Goal: Task Accomplishment & Management: Use online tool/utility

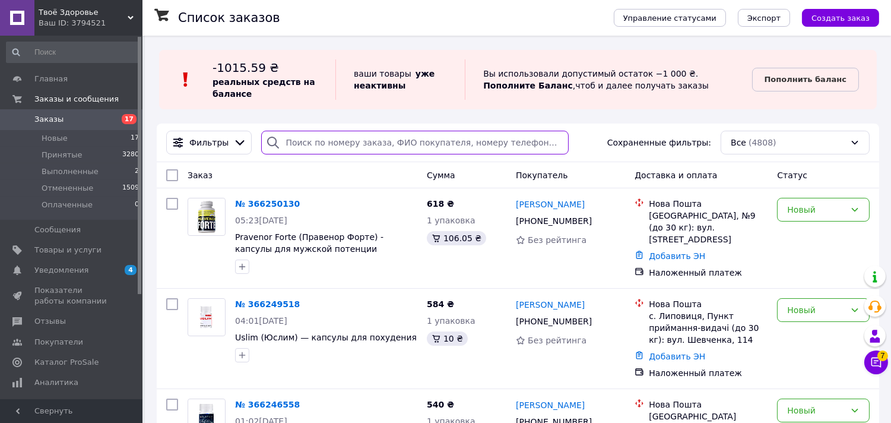
click at [354, 140] on input "search" at bounding box center [415, 143] width 308 height 24
paste input "38 (067) 474-31-13"
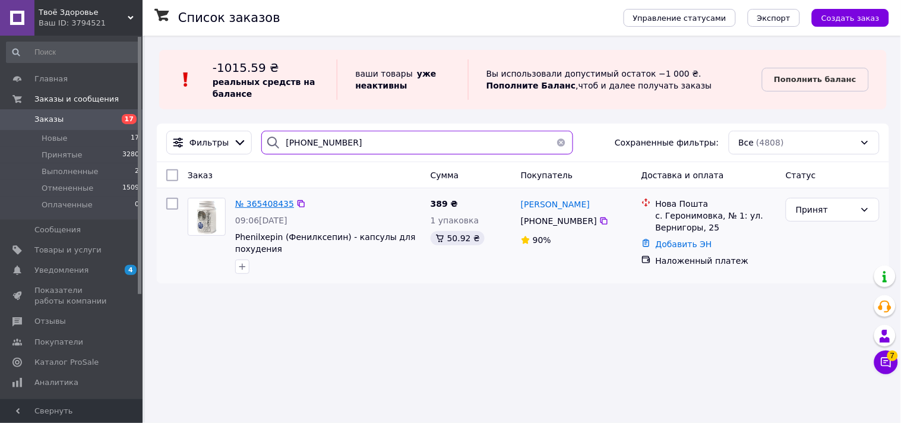
type input "38 (067) 474-31-13"
click at [271, 205] on span "№ 365408435" at bounding box center [264, 204] width 59 height 10
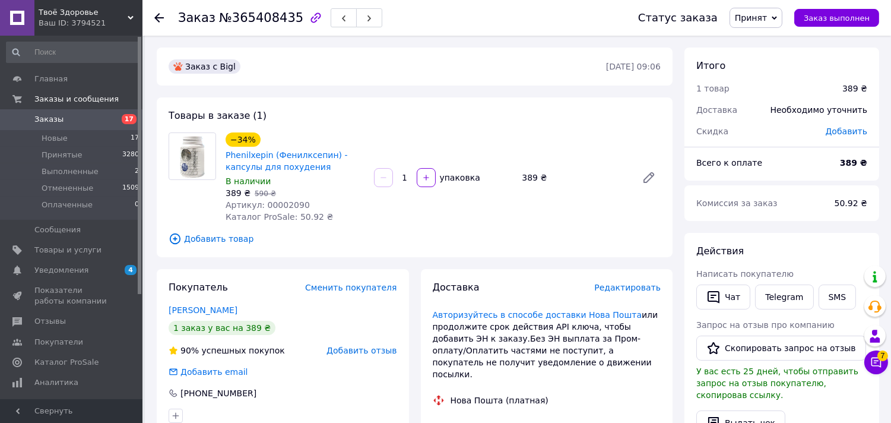
click at [360, 352] on span "Добавить отзыв" at bounding box center [362, 351] width 70 height 10
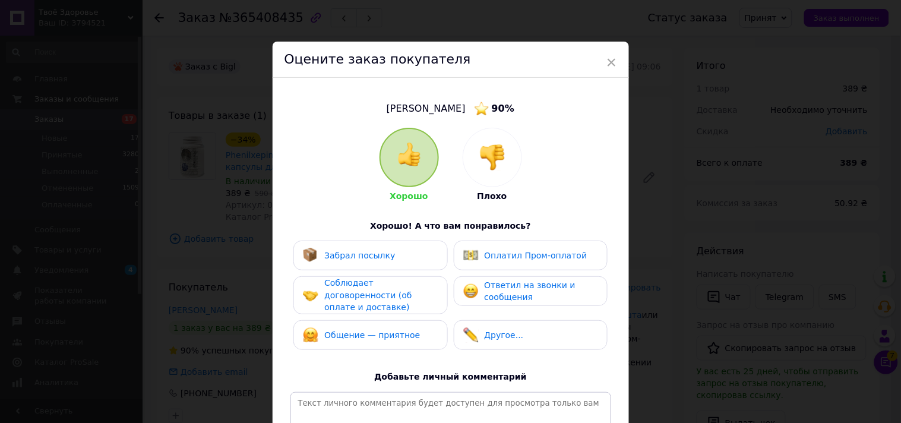
click at [483, 169] on img at bounding box center [492, 157] width 26 height 26
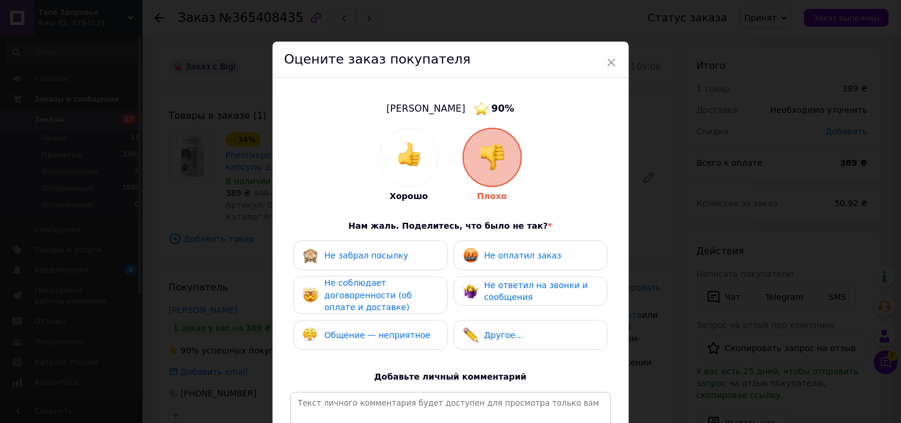
click at [499, 251] on span "Не оплатил заказ" at bounding box center [523, 256] width 77 height 10
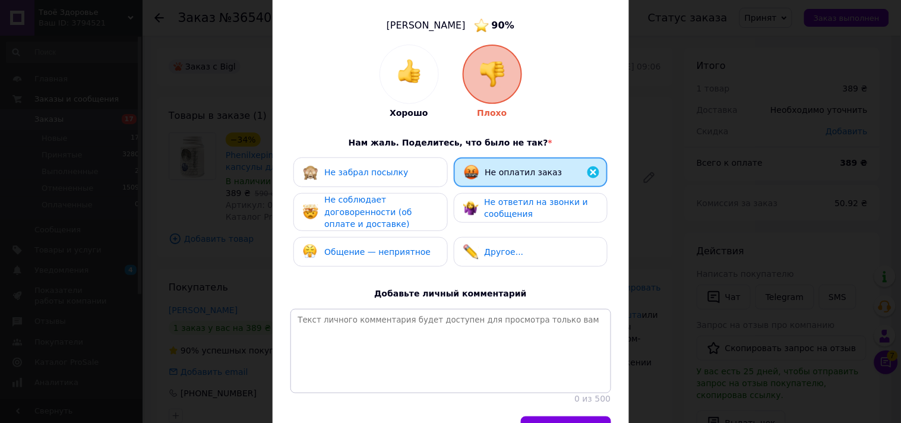
scroll to position [165, 0]
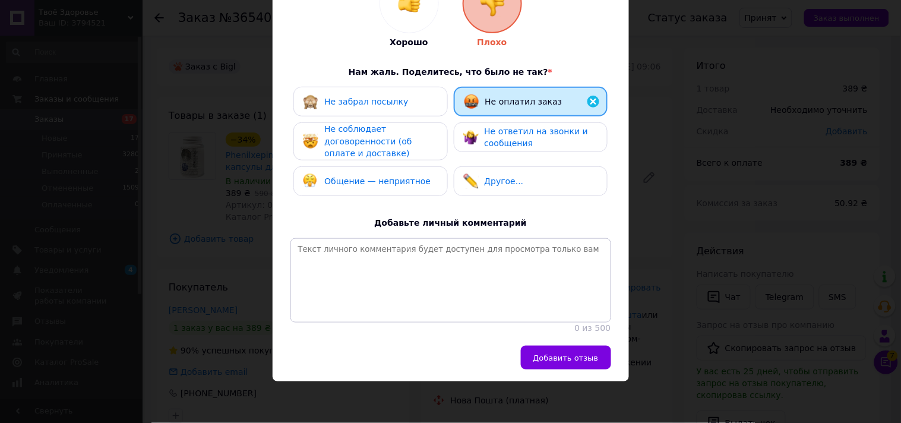
click at [565, 353] on span "Добавить отзыв" at bounding box center [565, 357] width 65 height 9
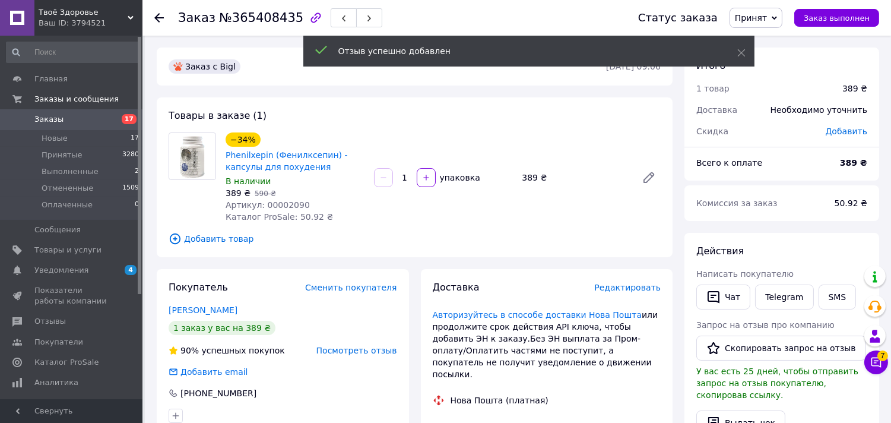
click at [773, 11] on span "Принят" at bounding box center [756, 18] width 53 height 20
click at [767, 62] on li "Отменен" at bounding box center [761, 59] width 63 height 18
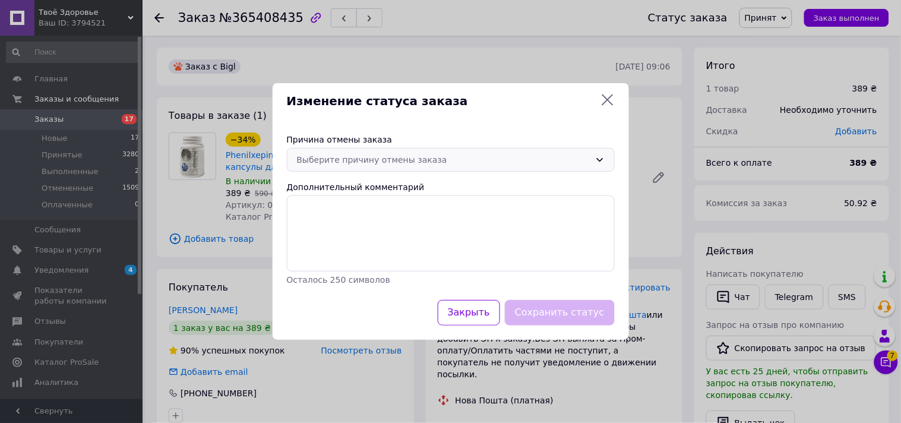
click at [491, 159] on div "Выберите причину отмены заказа" at bounding box center [443, 159] width 293 height 13
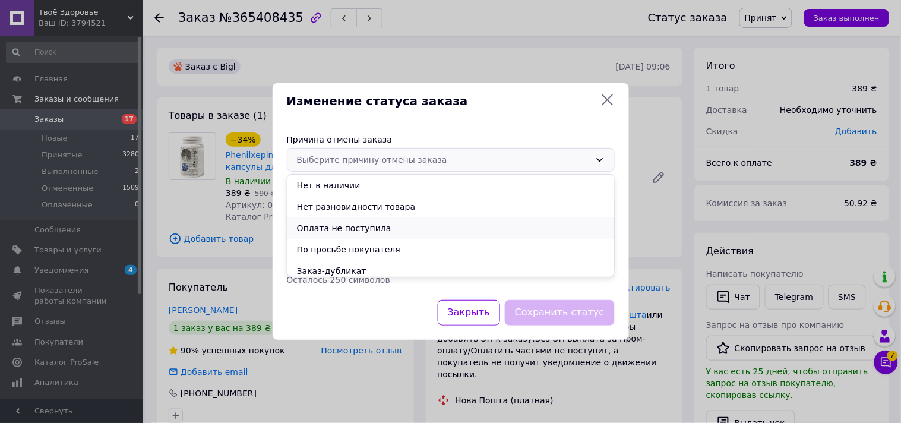
click at [355, 228] on li "Оплата не поступила" at bounding box center [450, 227] width 327 height 21
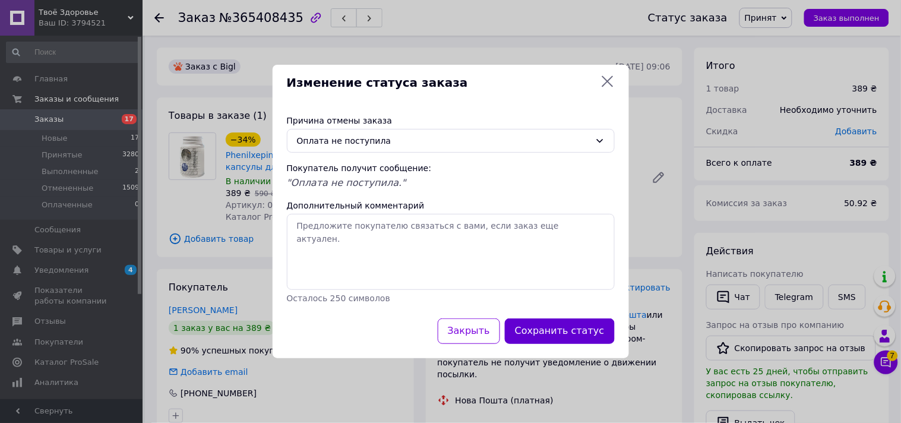
click at [584, 334] on button "Сохранить статус" at bounding box center [560, 331] width 110 height 26
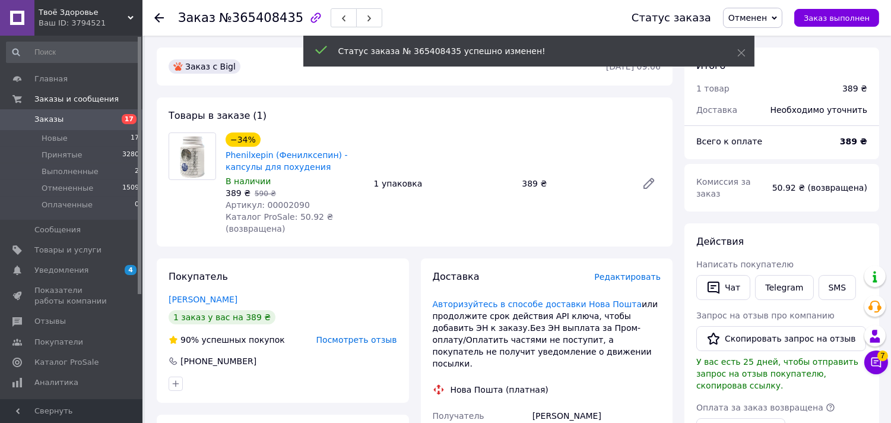
click at [82, 116] on span "Заказы" at bounding box center [71, 119] width 75 height 11
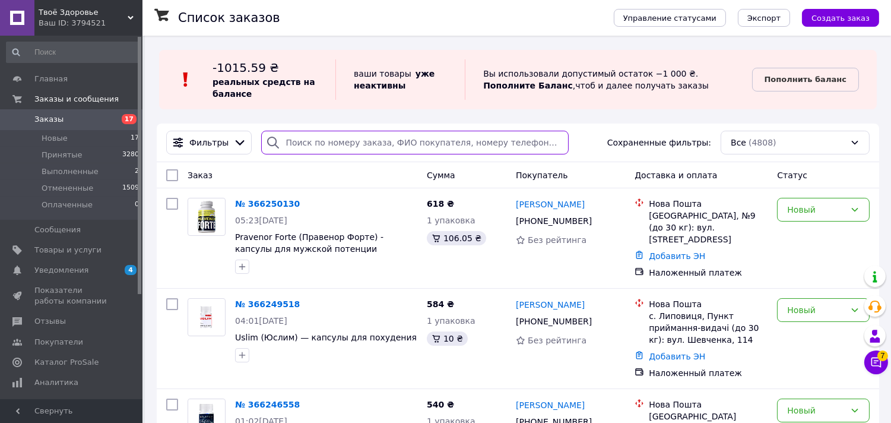
click at [404, 147] on input "search" at bounding box center [415, 143] width 308 height 24
paste input "38 (068) 397-30-31"
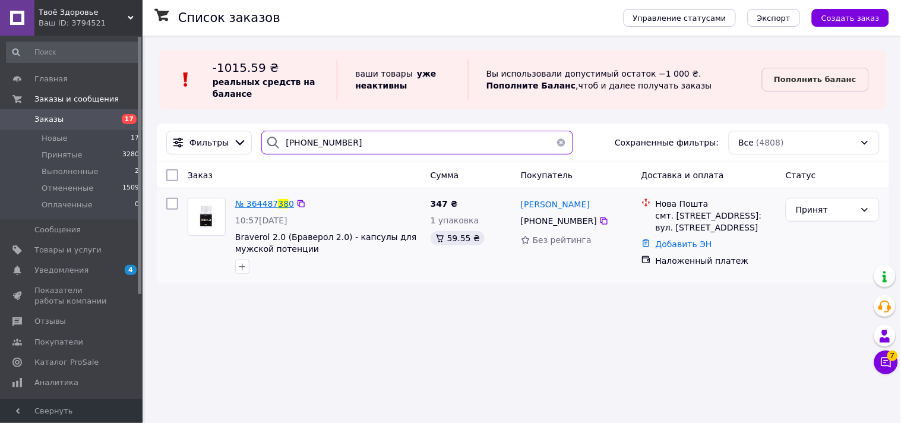
type input "38 (068) 397-30-31"
click at [264, 201] on span "№ 364487" at bounding box center [256, 204] width 43 height 10
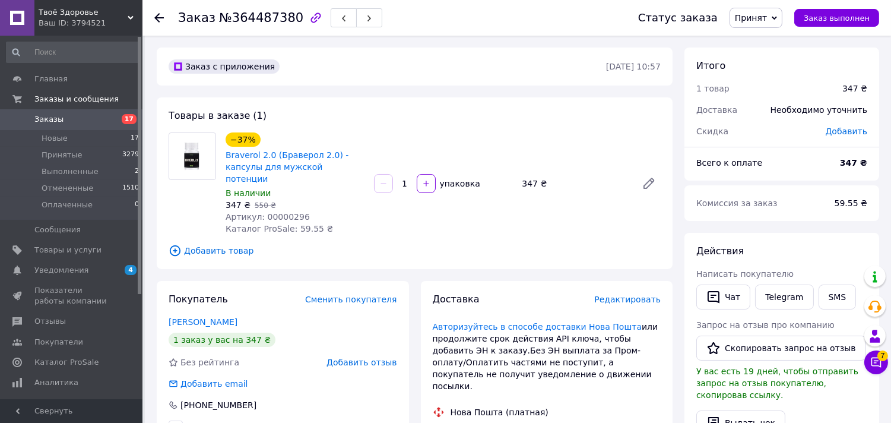
click at [372, 356] on div "Покупатель Сменить покупателя Яновський Анатолий 1 заказ у вас на 347 ₴ Без рей…" at bounding box center [283, 364] width 252 height 166
click at [372, 358] on span "Добавить отзыв" at bounding box center [362, 363] width 70 height 10
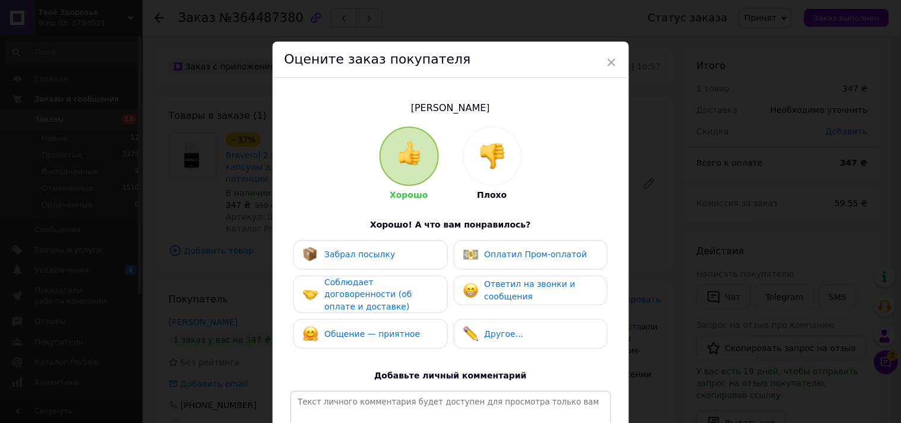
click at [502, 162] on img at bounding box center [492, 156] width 26 height 26
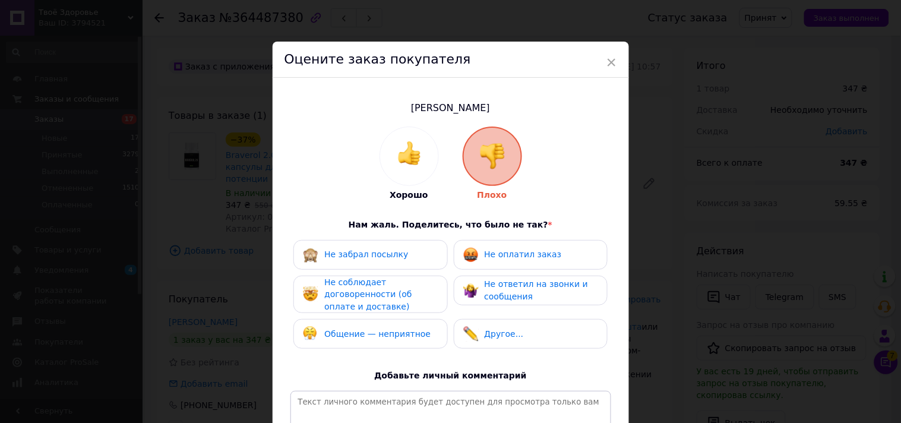
click at [510, 252] on span "Не оплатил заказ" at bounding box center [523, 254] width 77 height 10
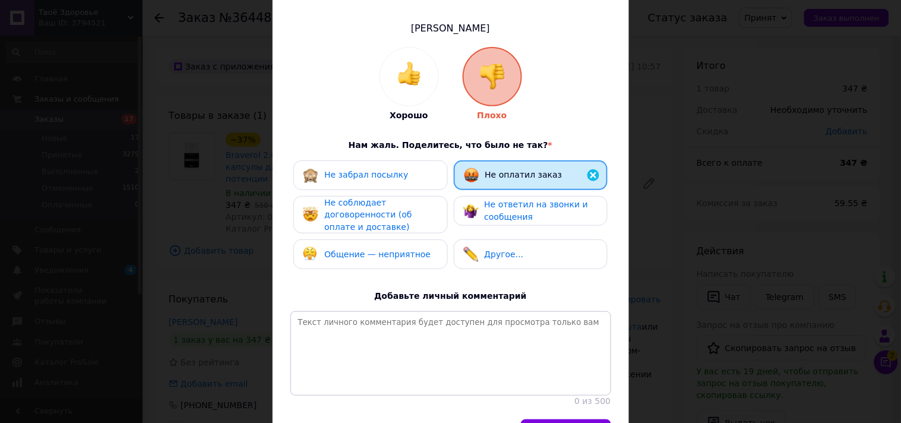
scroll to position [164, 0]
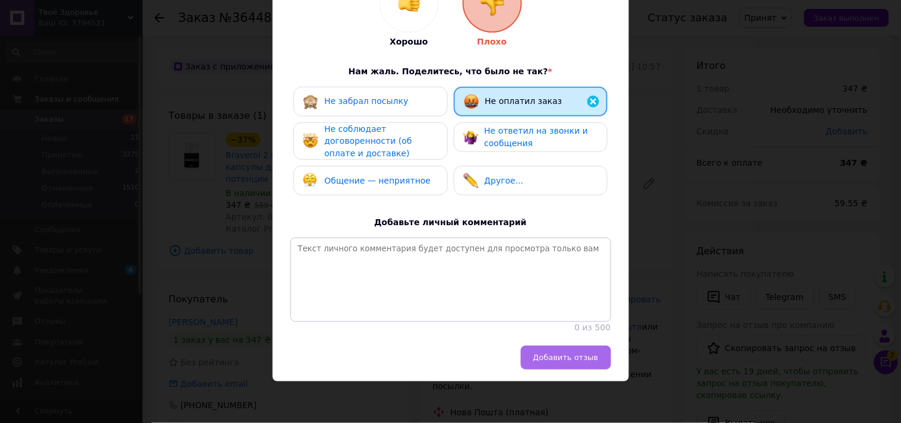
click at [563, 358] on span "Добавить отзыв" at bounding box center [565, 357] width 65 height 9
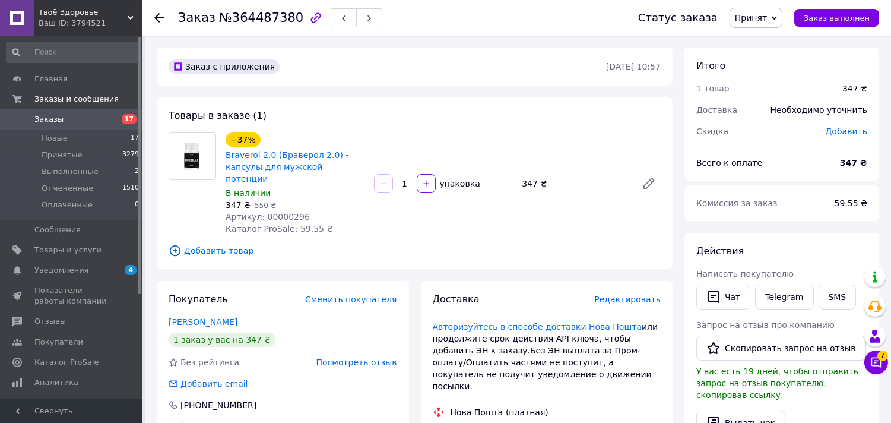
click at [81, 114] on span "Заказы" at bounding box center [71, 119] width 75 height 11
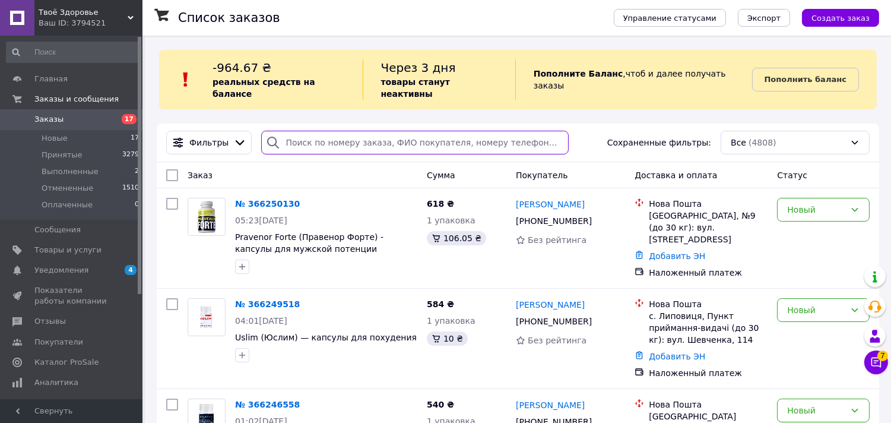
click at [368, 131] on input "search" at bounding box center [415, 143] width 308 height 24
paste input "38 (099) 866-64-38"
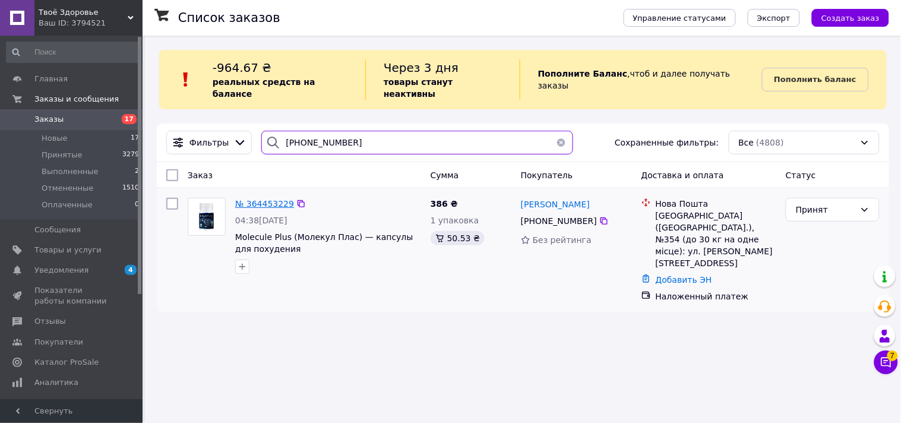
type input "38 (099) 866-64-38"
click at [277, 199] on span "№ 364453229" at bounding box center [264, 204] width 59 height 10
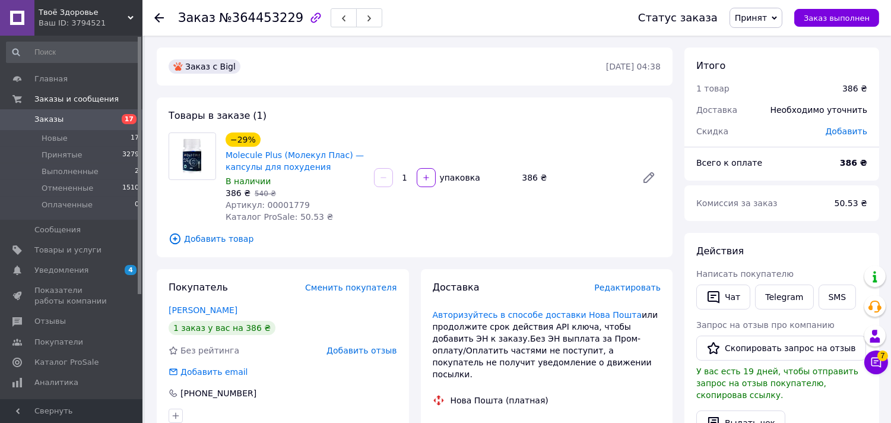
click at [360, 351] on span "Добавить отзыв" at bounding box center [362, 351] width 70 height 10
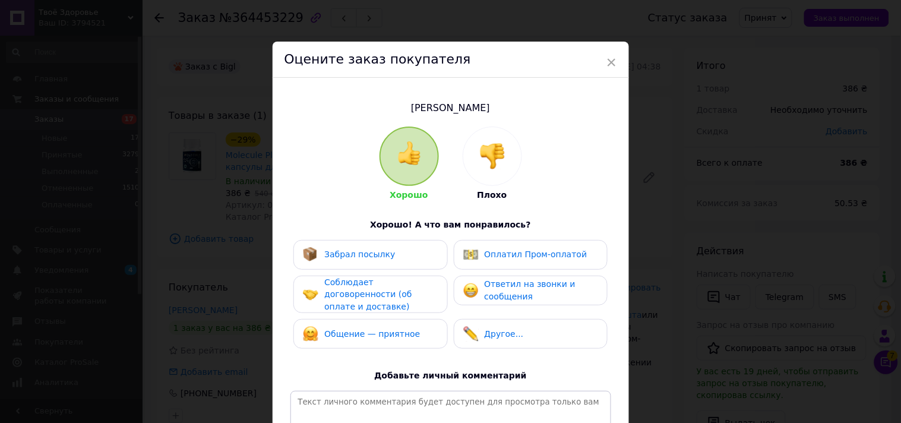
click at [480, 169] on div at bounding box center [492, 156] width 58 height 58
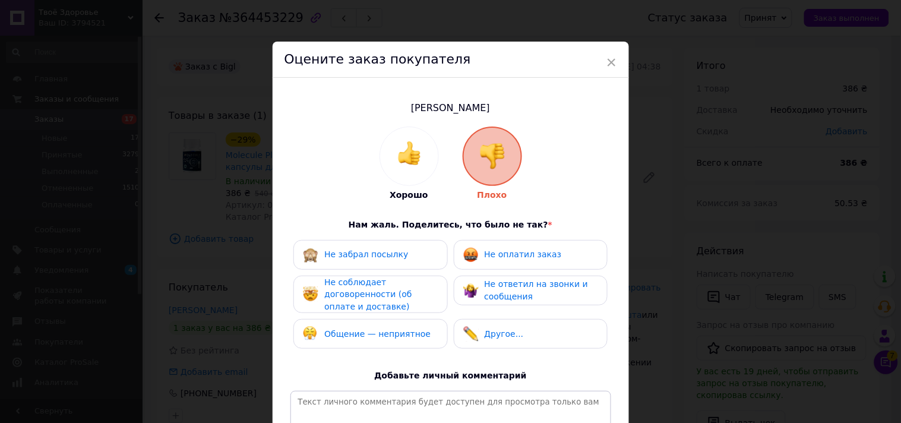
click at [502, 252] on span "Не оплатил заказ" at bounding box center [523, 254] width 77 height 10
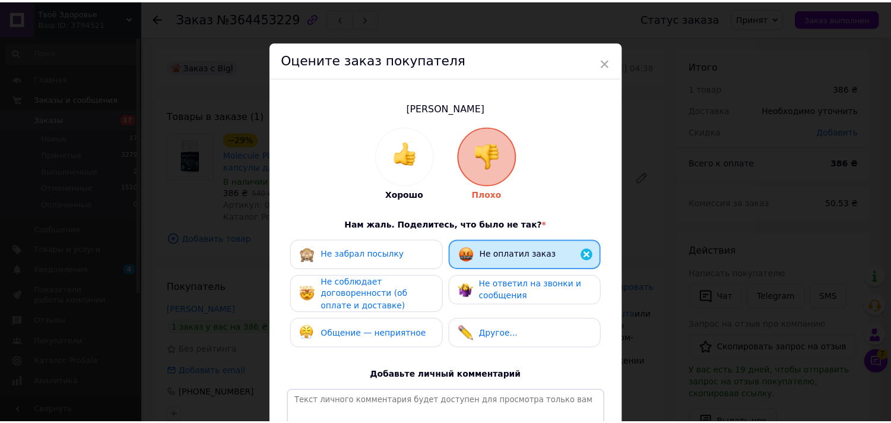
scroll to position [164, 0]
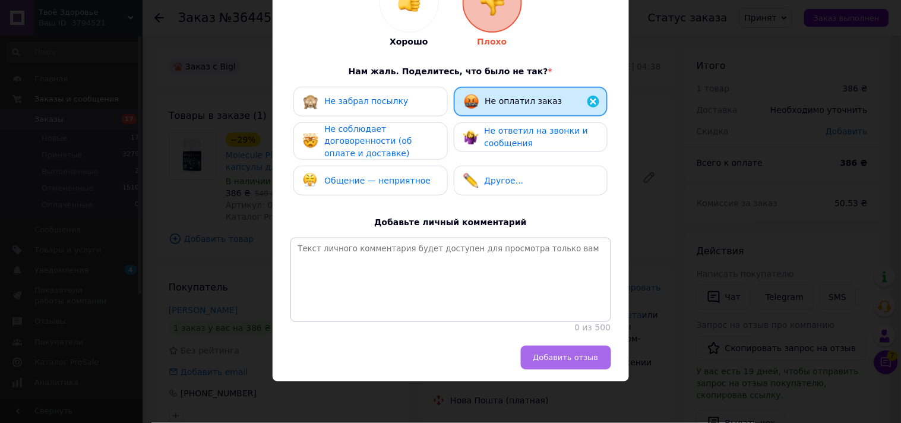
click at [562, 359] on span "Добавить отзыв" at bounding box center [565, 357] width 65 height 9
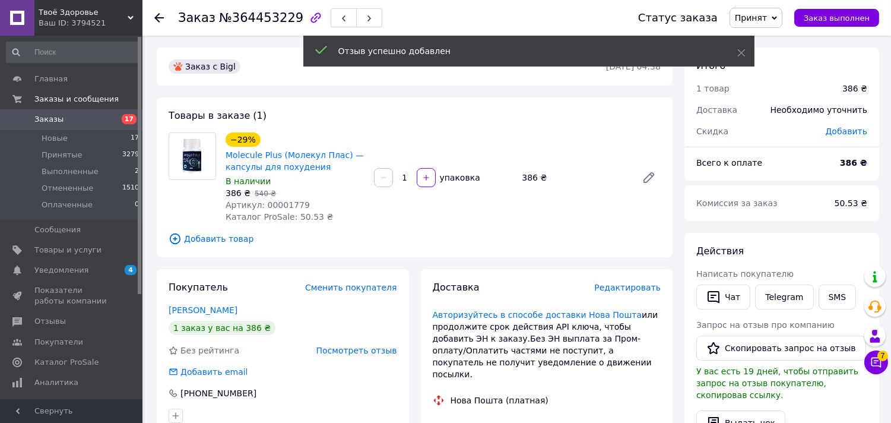
click at [100, 119] on span "Заказы" at bounding box center [71, 119] width 75 height 11
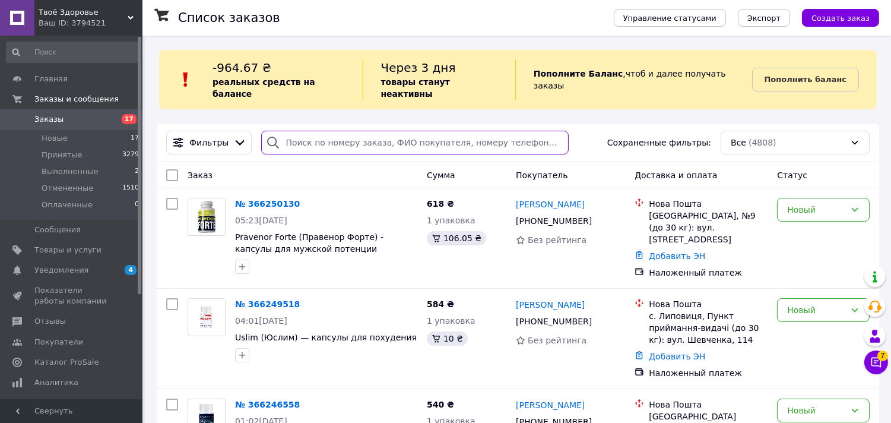
click at [334, 135] on input "search" at bounding box center [415, 143] width 308 height 24
paste input "38 (093) 719-56-50"
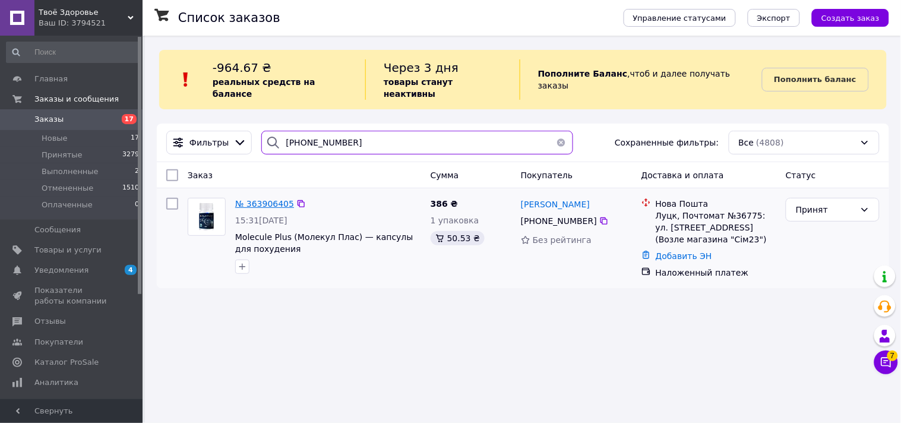
type input "38 (093) 719-56-50"
click at [271, 199] on span "№ 363906405" at bounding box center [264, 204] width 59 height 10
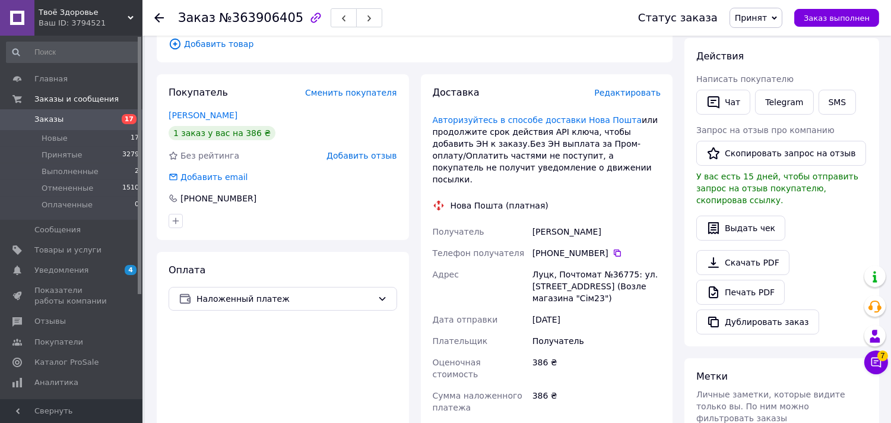
scroll to position [198, 0]
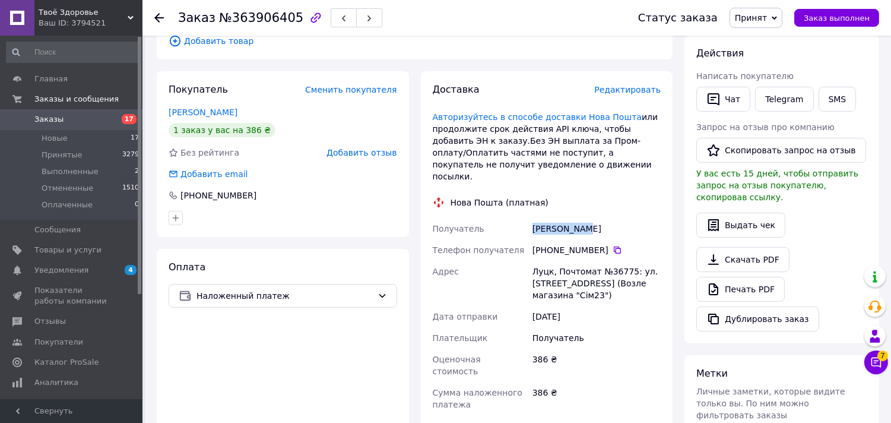
drag, startPoint x: 529, startPoint y: 213, endPoint x: 583, endPoint y: 217, distance: 54.3
click at [583, 218] on div "Получатель Гершун Анна Телефон получателя +380 93 719 56 50   Адрес Луцк, Почто…" at bounding box center [547, 361] width 233 height 287
copy div "Получатель Гершун Анна"
click at [716, 105] on icon "button" at bounding box center [714, 99] width 14 height 14
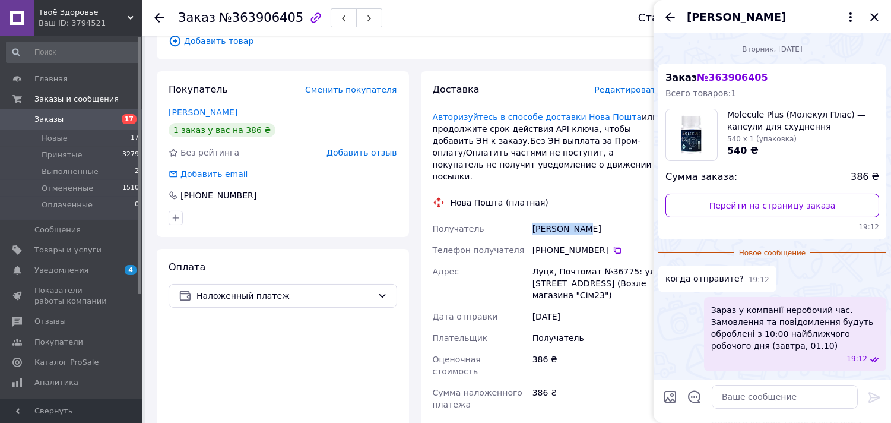
scroll to position [82, 0]
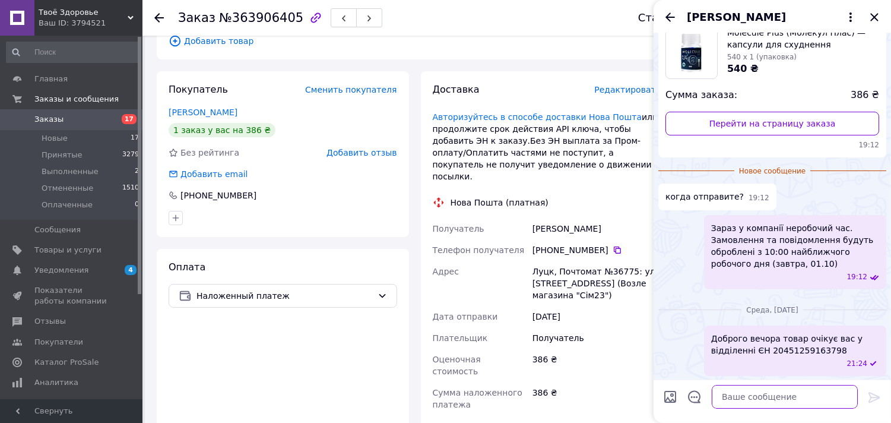
click at [747, 394] on textarea at bounding box center [785, 397] width 146 height 24
paste textarea "Гершун Анна"
click at [700, 398] on textarea "Гершун Анна" at bounding box center [773, 397] width 170 height 24
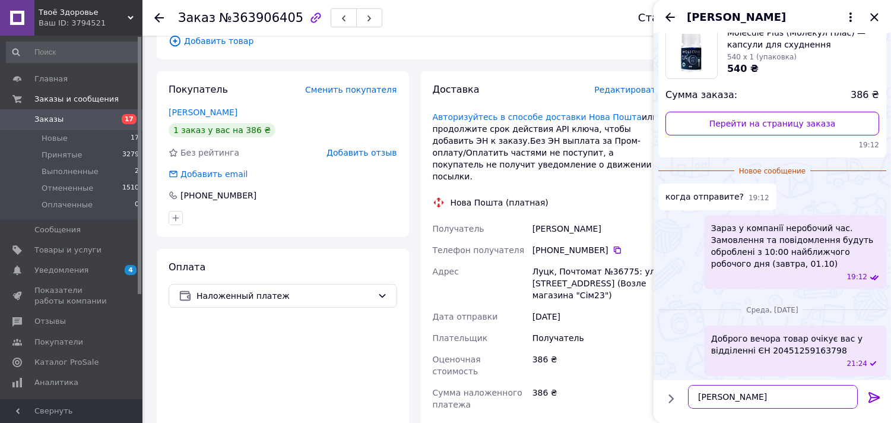
click at [776, 398] on textarea "Гершун Анна" at bounding box center [773, 397] width 170 height 24
paste textarea "доброго вечора ви замовляли товар в нашому інтернет-магазині, заберіть товар з …"
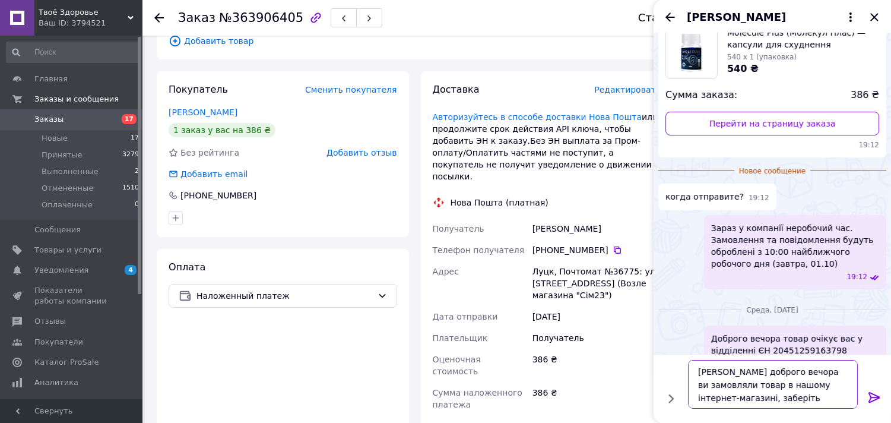
paste textarea "59001470460206"
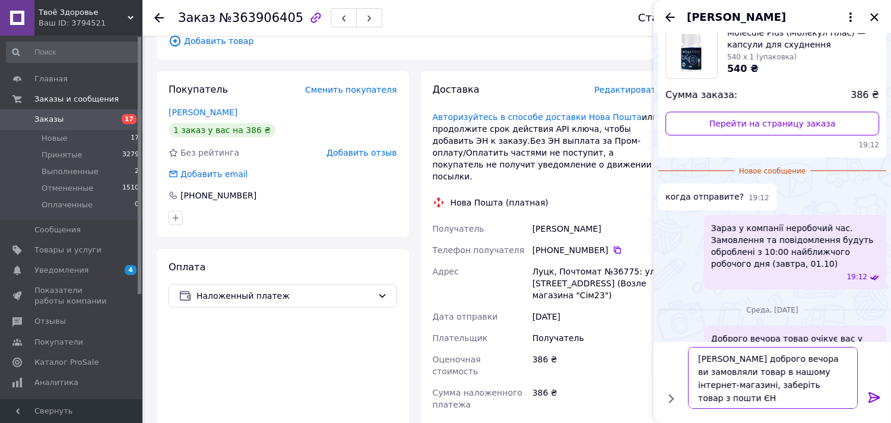
type textarea "[PERSON_NAME] доброго вечора ви замовляли товар в нашому інтернет-магазині, заб…"
click at [877, 392] on icon at bounding box center [875, 397] width 14 height 14
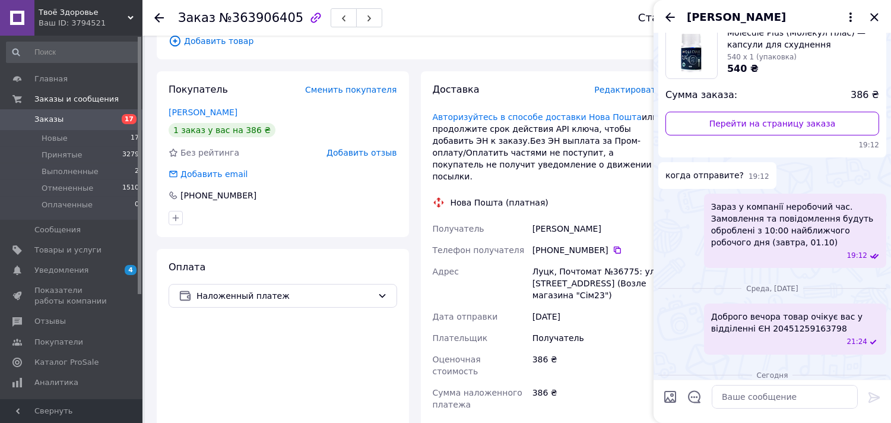
scroll to position [170, 0]
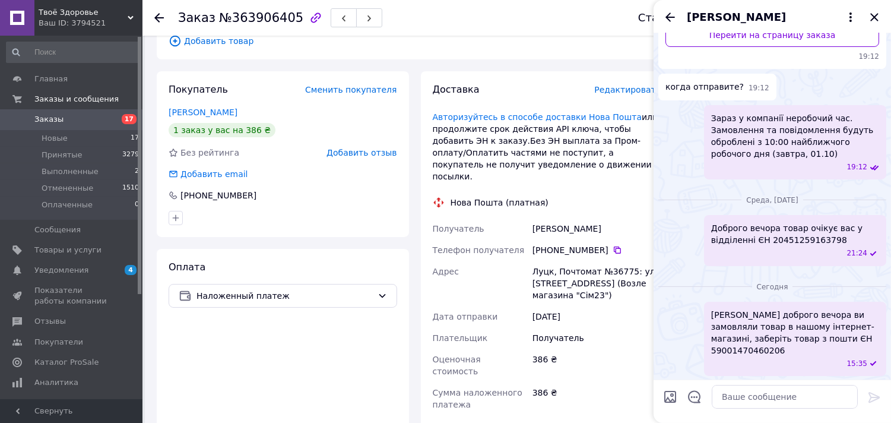
click at [793, 328] on span "[PERSON_NAME] доброго вечора ви замовляли товар в нашому інтернет-магазині, заб…" at bounding box center [795, 333] width 168 height 48
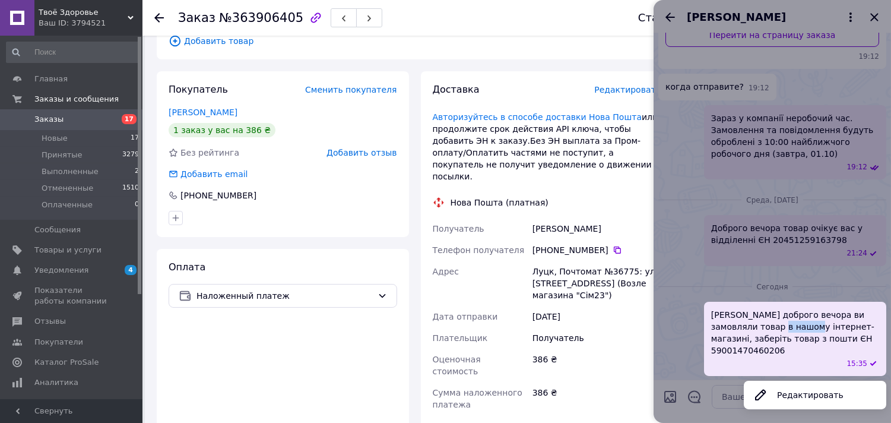
click at [793, 328] on span "[PERSON_NAME] доброго вечора ви замовляли товар в нашому інтернет-магазині, заб…" at bounding box center [795, 333] width 168 height 48
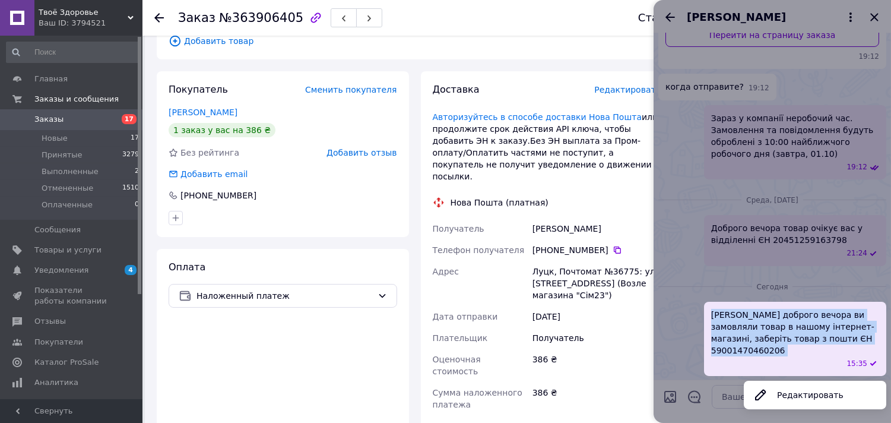
click at [793, 328] on span "[PERSON_NAME] доброго вечора ви замовляли товар в нашому інтернет-магазині, заб…" at bounding box center [795, 333] width 168 height 48
copy span "[PERSON_NAME] доброго вечора ви замовляли товар в нашому інтернет-магазині, заб…"
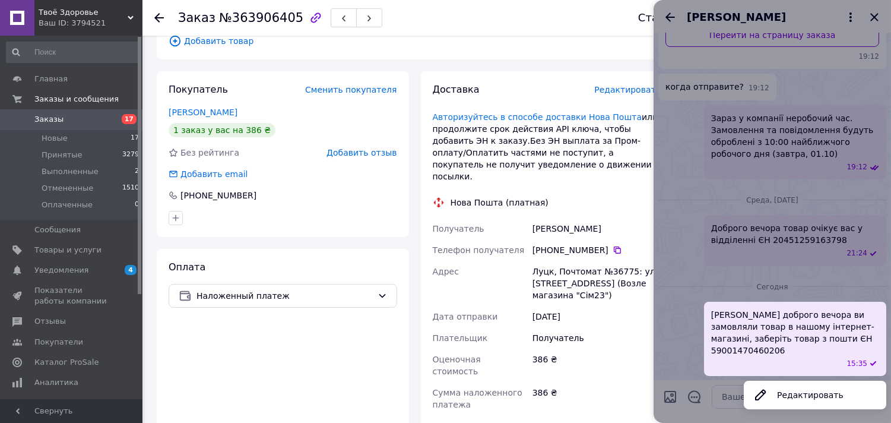
click at [714, 248] on div at bounding box center [773, 211] width 238 height 423
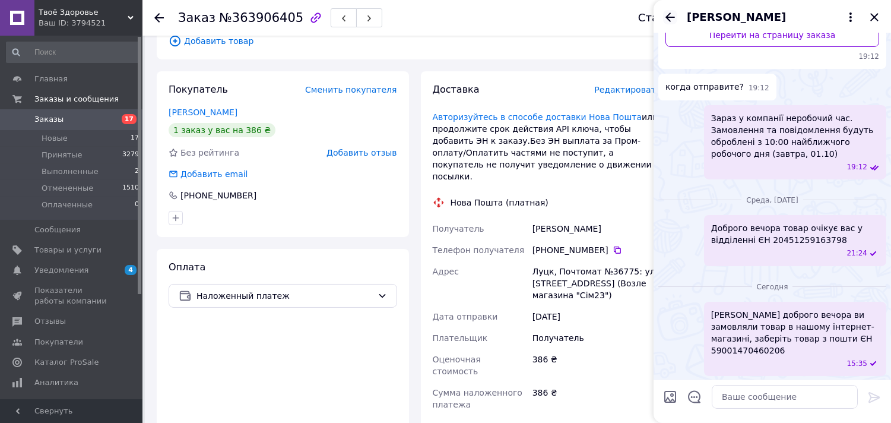
click at [673, 20] on icon "Назад" at bounding box center [670, 17] width 14 height 14
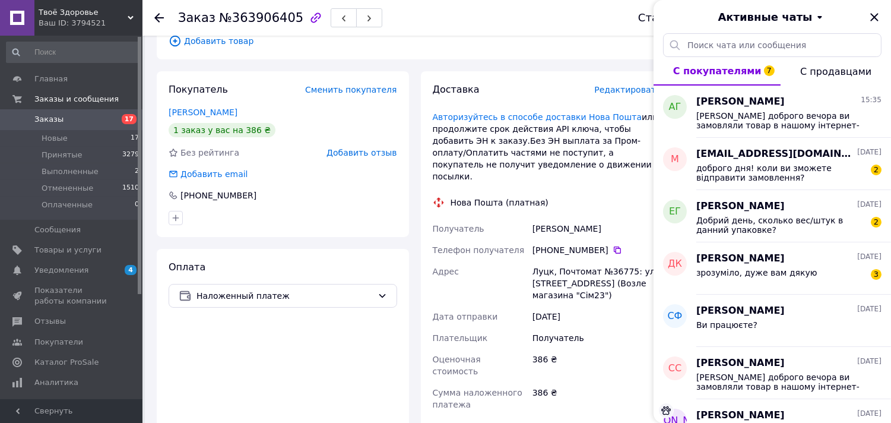
click at [882, 14] on div "Активные чаты" at bounding box center [773, 16] width 238 height 33
click at [876, 11] on icon "Закрыть" at bounding box center [875, 17] width 14 height 14
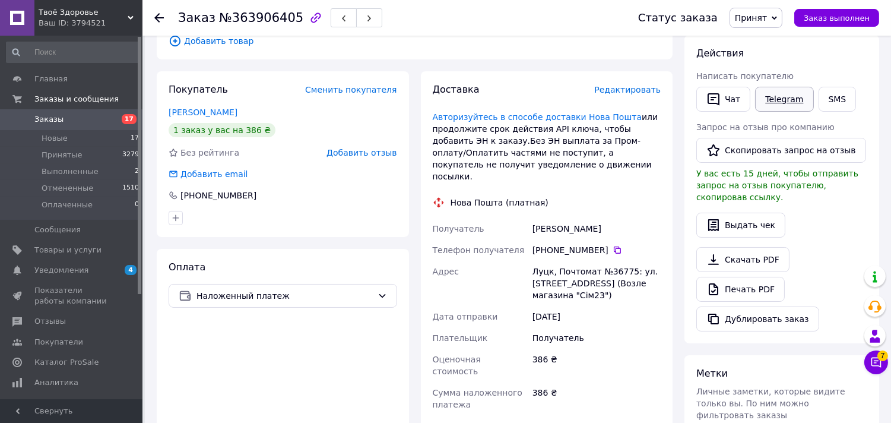
click at [782, 94] on link "Telegram" at bounding box center [784, 99] width 58 height 25
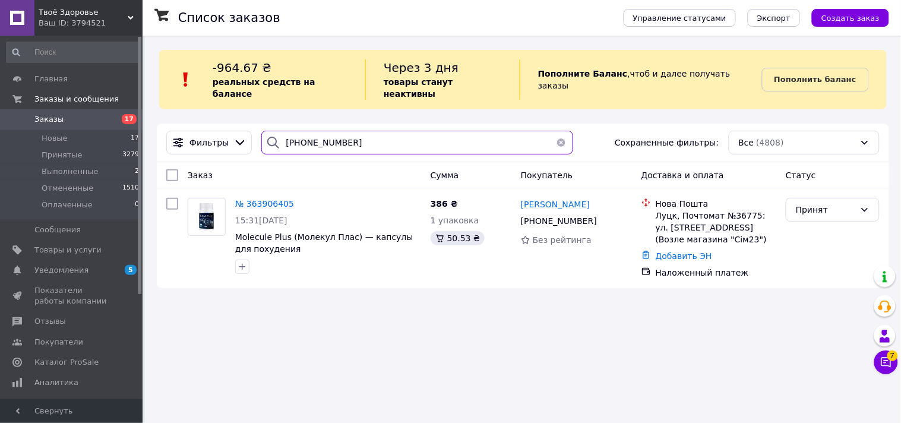
click at [398, 132] on input "[PHONE_NUMBER]" at bounding box center [417, 143] width 312 height 24
click at [398, 132] on input "38 (093) 719-56-50" at bounding box center [417, 143] width 312 height 24
paste input "68) 710-21-29"
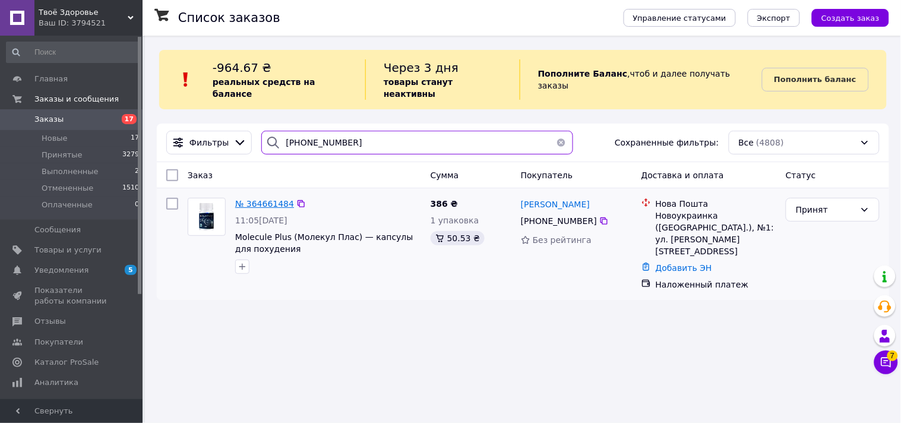
type input "38 (068) 710-21-29"
click at [250, 199] on span "№ 364661484" at bounding box center [264, 204] width 59 height 10
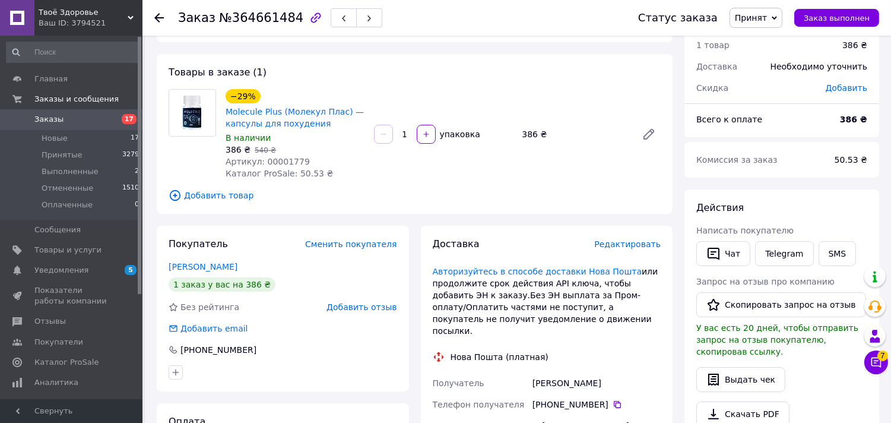
scroll to position [66, 0]
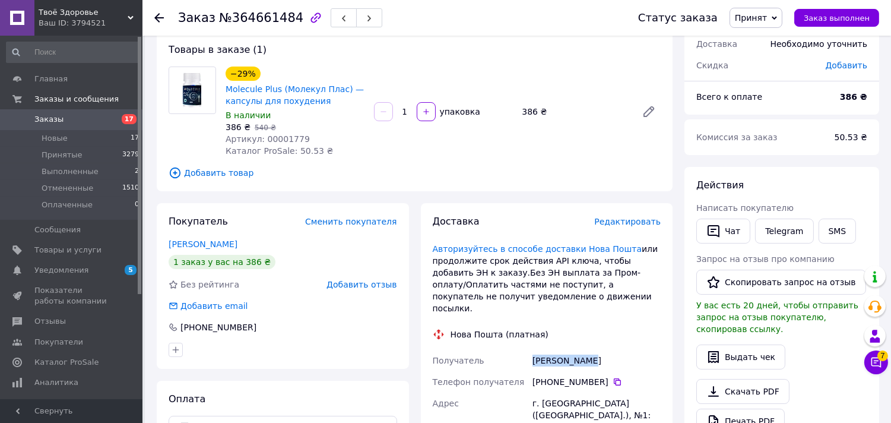
drag, startPoint x: 532, startPoint y: 347, endPoint x: 588, endPoint y: 347, distance: 56.4
click at [588, 350] on div "Манзюк Діана" at bounding box center [596, 360] width 133 height 21
copy div "Манзюк Діана"
click at [710, 235] on icon "button" at bounding box center [714, 231] width 12 height 12
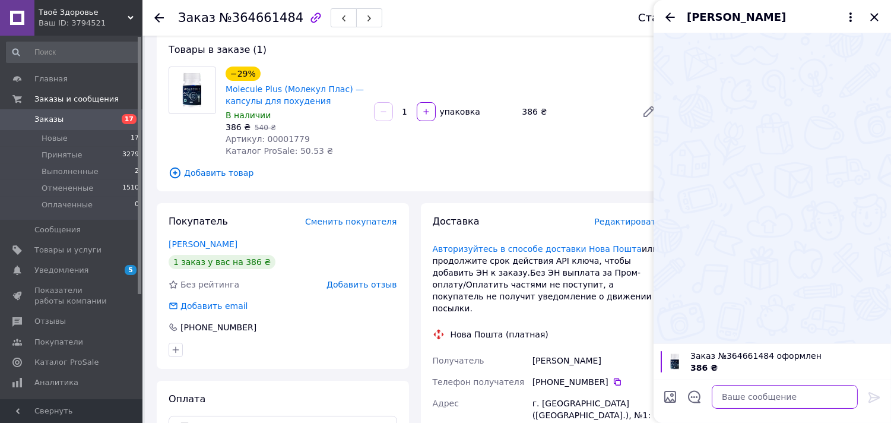
click at [746, 403] on textarea at bounding box center [785, 397] width 146 height 24
paste textarea "Манзюк Діана"
click at [805, 254] on div at bounding box center [773, 188] width 238 height 310
drag, startPoint x: 800, startPoint y: 394, endPoint x: 795, endPoint y: 381, distance: 14.7
click at [799, 393] on textarea "Манзюк Діана" at bounding box center [773, 397] width 170 height 24
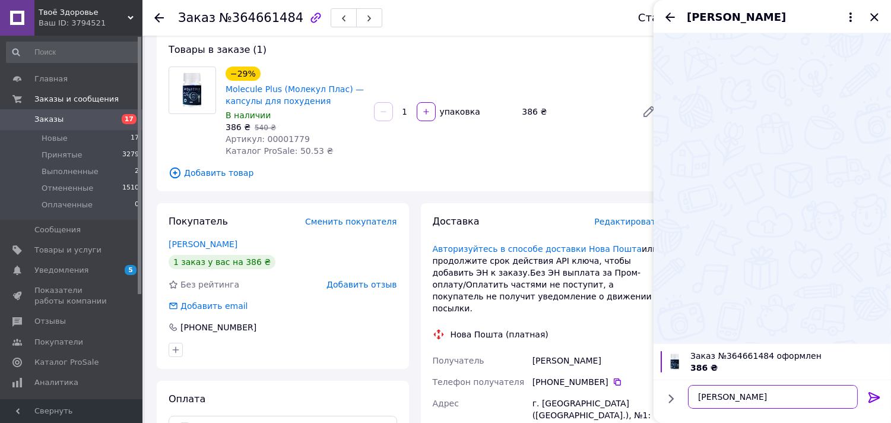
paste textarea "доброго вечора ви замовляли товар в нашому інтернет-магазині, заберіть товар з …"
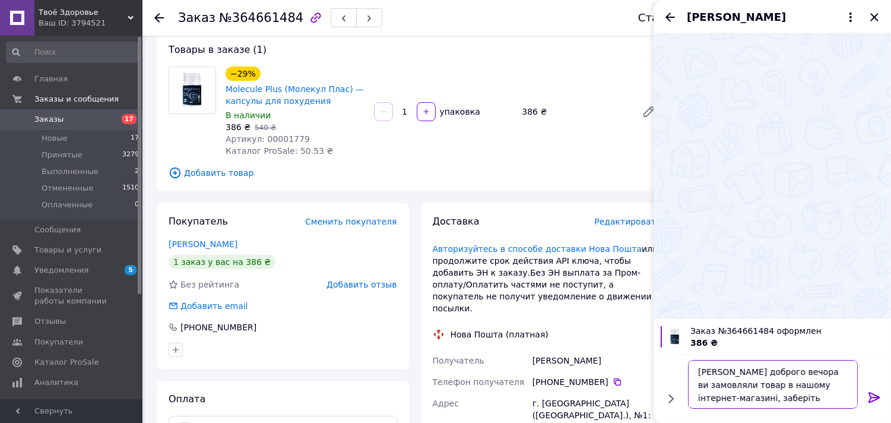
paste textarea "20451264762614"
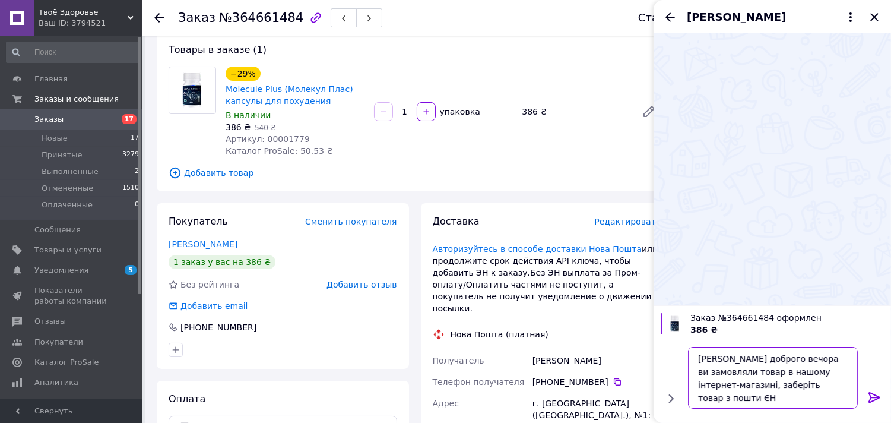
type textarea "Манзюк Діана доброго вечора ви замовляли товар в нашому інтернет-магазині, забе…"
click at [871, 398] on icon at bounding box center [874, 397] width 11 height 11
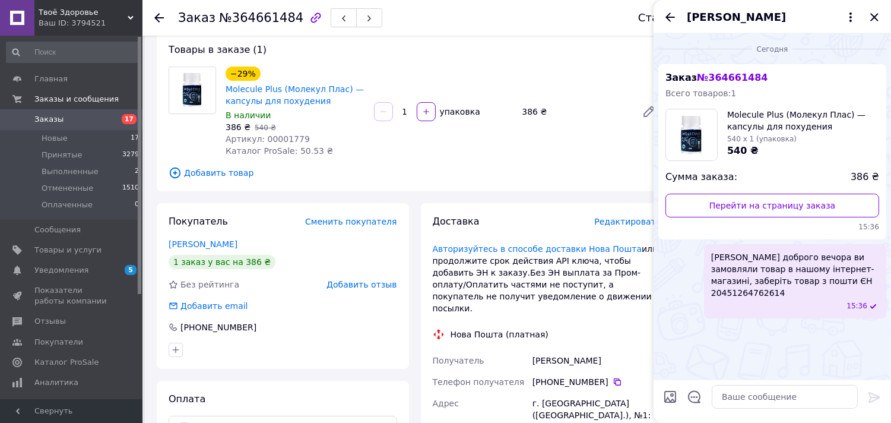
click at [788, 282] on span "Манзюк Діана доброго вечора ви замовляли товар в нашому інтернет-магазині, забе…" at bounding box center [795, 275] width 168 height 48
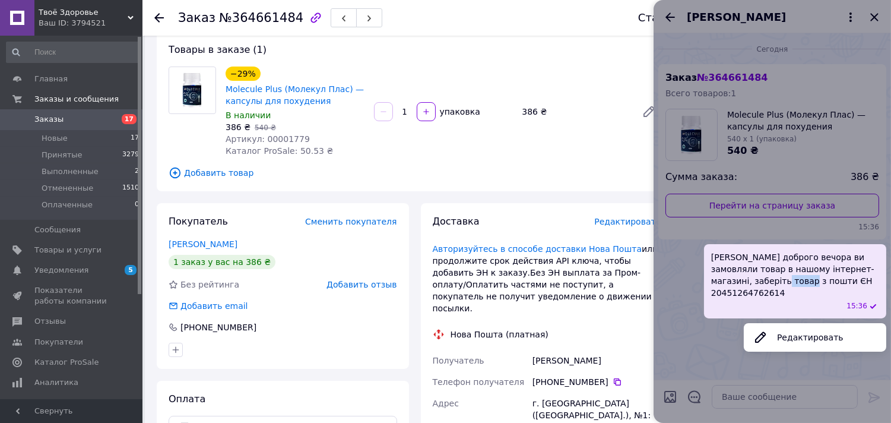
click at [788, 282] on span "Манзюк Діана доброго вечора ви замовляли товар в нашому інтернет-магазині, забе…" at bounding box center [795, 275] width 168 height 48
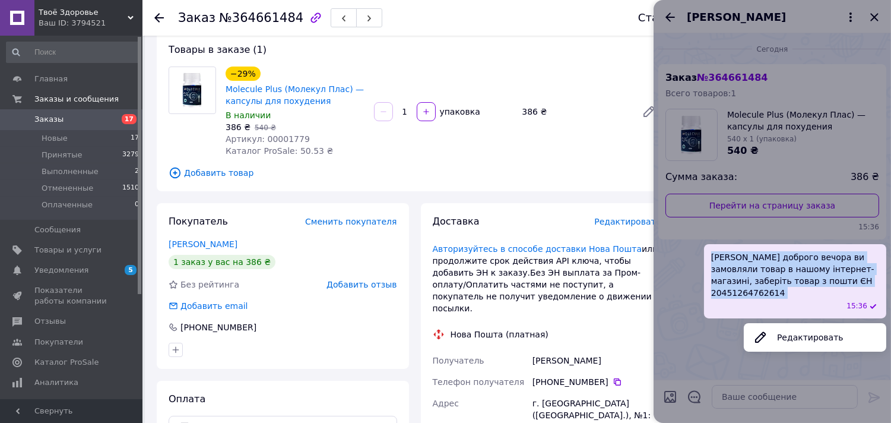
click at [788, 282] on span "Манзюк Діана доброго вечора ви замовляли товар в нашому інтернет-магазині, забе…" at bounding box center [795, 275] width 168 height 48
copy span "Манзюк Діана доброго вечора ви замовляли товар в нашому інтернет-магазині, забе…"
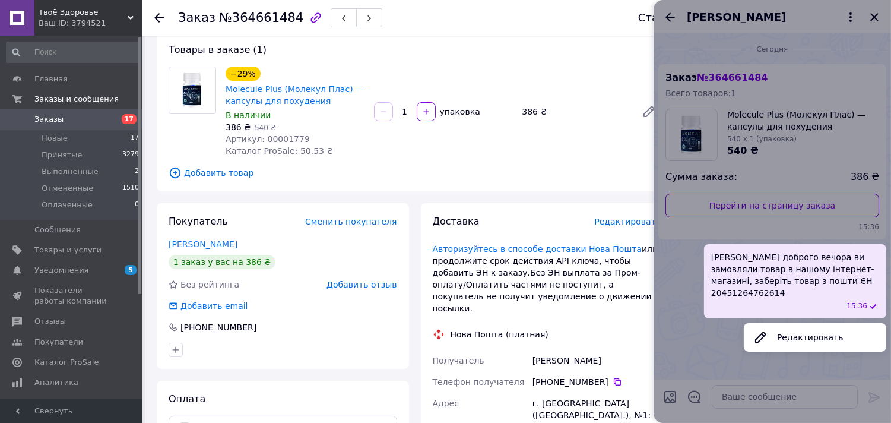
click at [874, 12] on div at bounding box center [773, 211] width 238 height 423
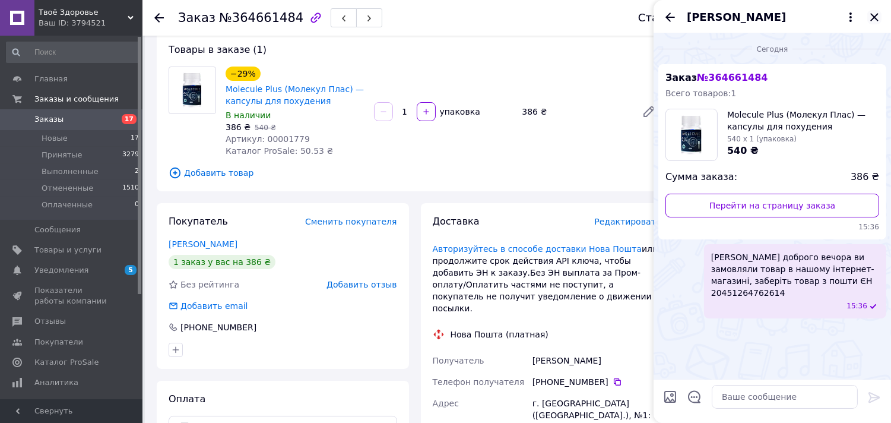
click at [874, 12] on icon "Закрыть" at bounding box center [875, 17] width 14 height 14
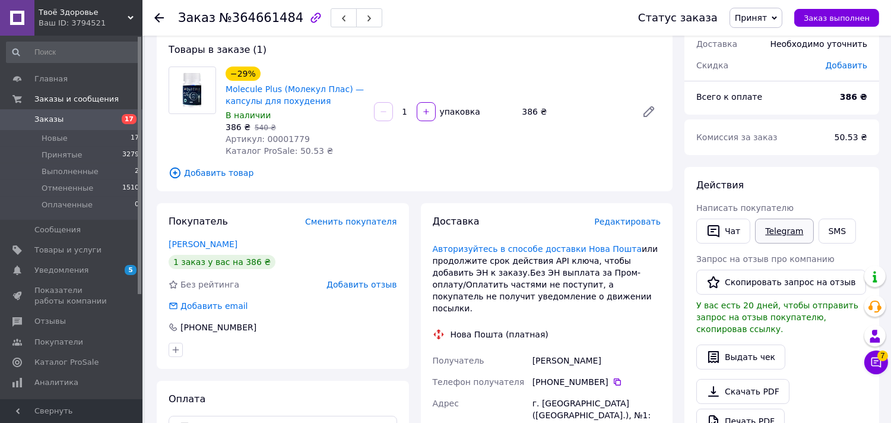
click at [779, 226] on link "Telegram" at bounding box center [784, 231] width 58 height 25
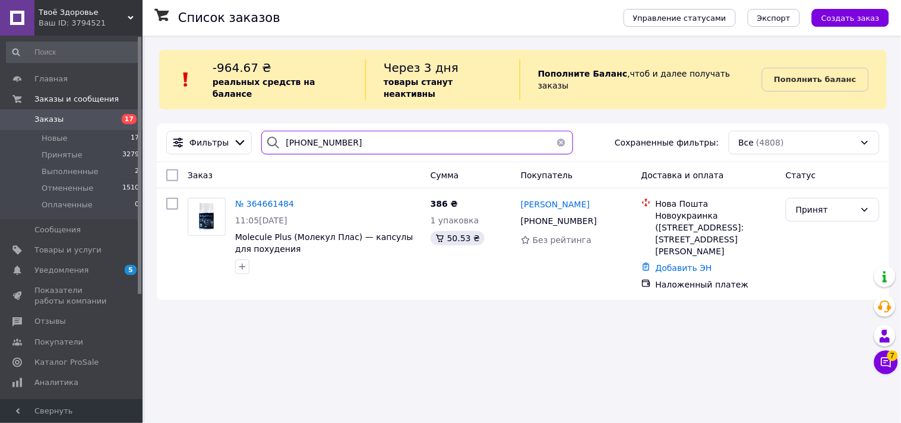
click at [357, 131] on input "38 (068) 710-21-29" at bounding box center [417, 143] width 312 height 24
paste input "97) 397-99-46"
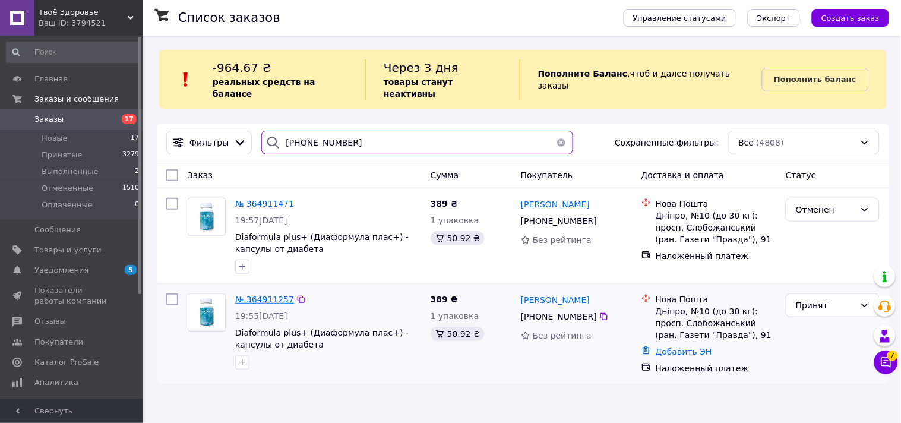
type input "[PHONE_NUMBER]"
click at [263, 295] on span "№ 364911257" at bounding box center [264, 300] width 59 height 10
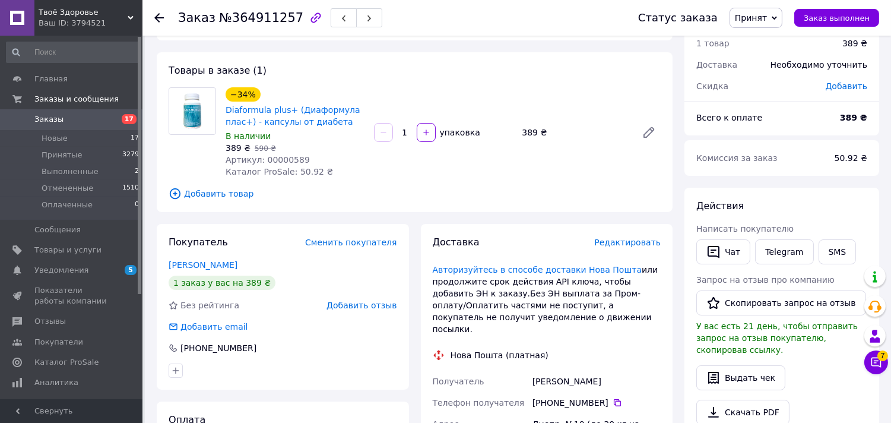
scroll to position [132, 0]
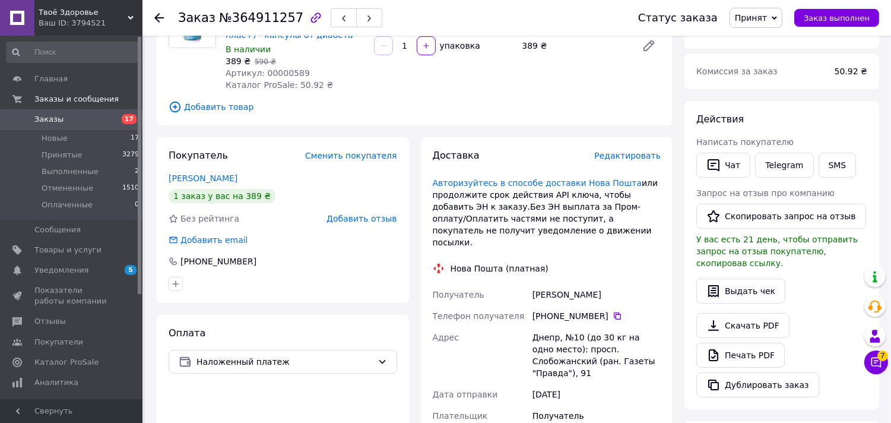
click at [555, 284] on div "Гетман Сергей" at bounding box center [596, 294] width 133 height 21
copy div "Гетман Сергей"
drag, startPoint x: 713, startPoint y: 152, endPoint x: 710, endPoint y: 163, distance: 11.3
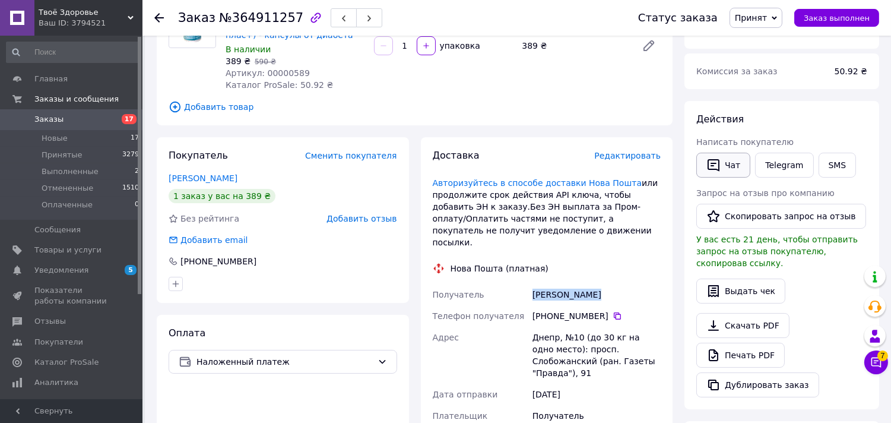
click at [713, 153] on button "Чат" at bounding box center [724, 165] width 54 height 25
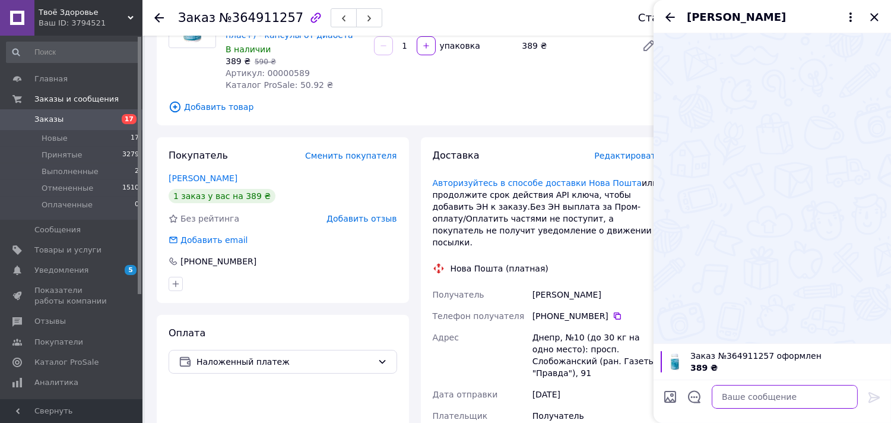
click at [785, 400] on textarea at bounding box center [785, 397] width 146 height 24
paste textarea "Гетман Сергей"
click at [833, 255] on div at bounding box center [773, 188] width 238 height 310
click at [779, 400] on textarea "Гетман Сергей" at bounding box center [773, 397] width 170 height 24
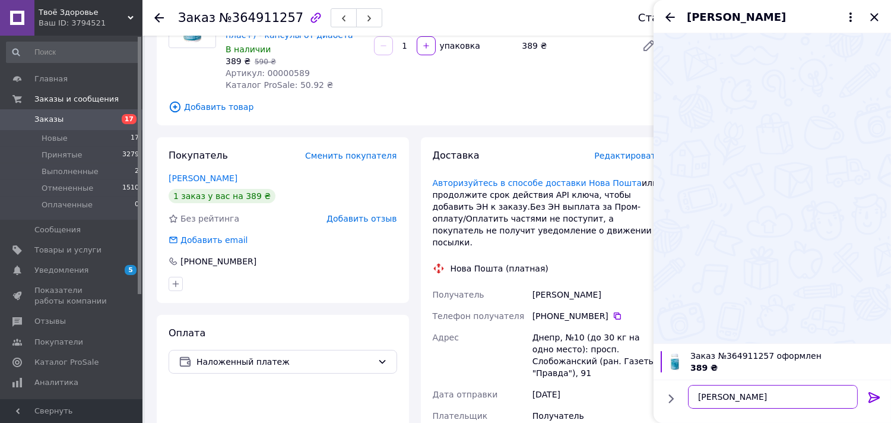
paste textarea "доброго вечора ви замовляли товар в нашому інтернет-магазині, заберіть товар з …"
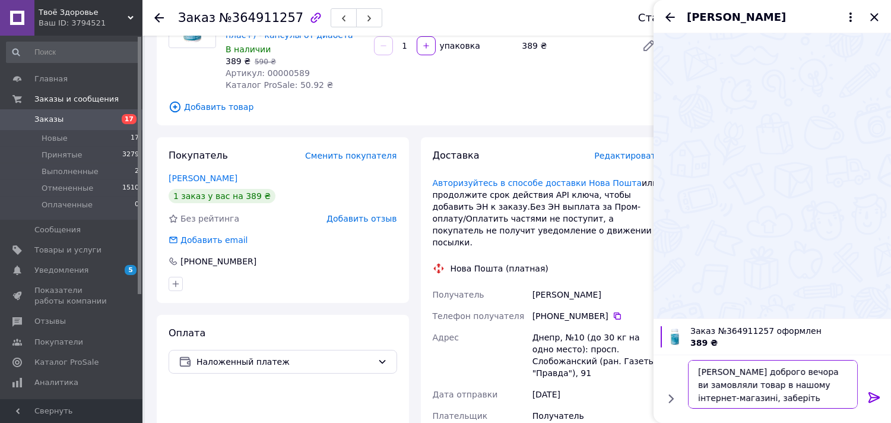
paste textarea "20451264699289"
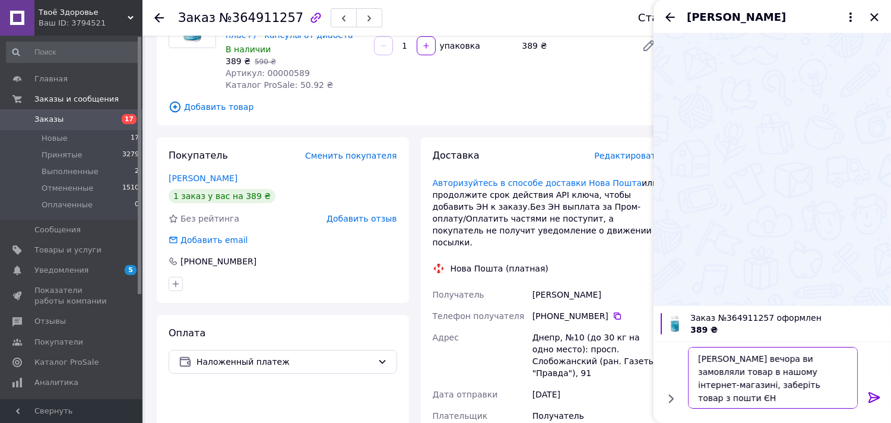
type textarea "Гетман Сергей доброго вечора ви замовляли товар в нашому інтернет-магазині, заб…"
click at [873, 396] on icon at bounding box center [875, 397] width 14 height 14
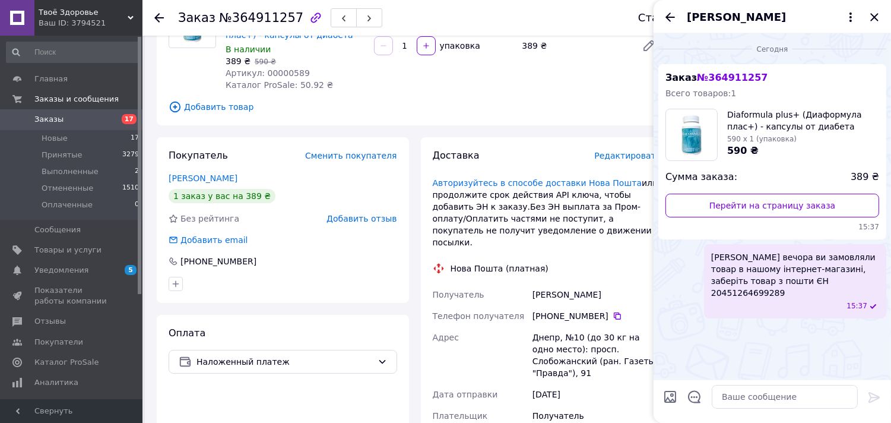
click at [786, 261] on span "Гетман Сергей доброго вечора ви замовляли товар в нашому інтернет-магазині, заб…" at bounding box center [795, 275] width 168 height 48
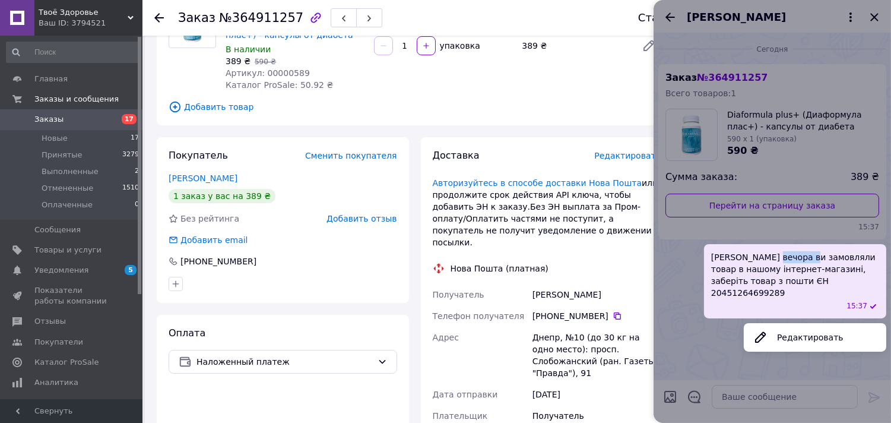
click at [786, 261] on span "[PERSON_NAME] вечора ви замовляли товар в нашому інтернет-магазині, заберіть то…" at bounding box center [795, 275] width 168 height 48
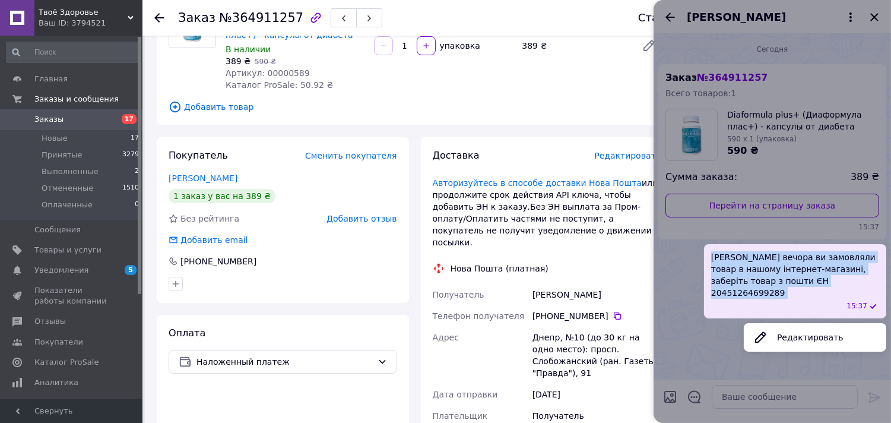
click at [786, 261] on span "[PERSON_NAME] вечора ви замовляли товар в нашому інтернет-магазині, заберіть то…" at bounding box center [795, 275] width 168 height 48
copy span "[PERSON_NAME] вечора ви замовляли товар в нашому інтернет-магазині, заберіть то…"
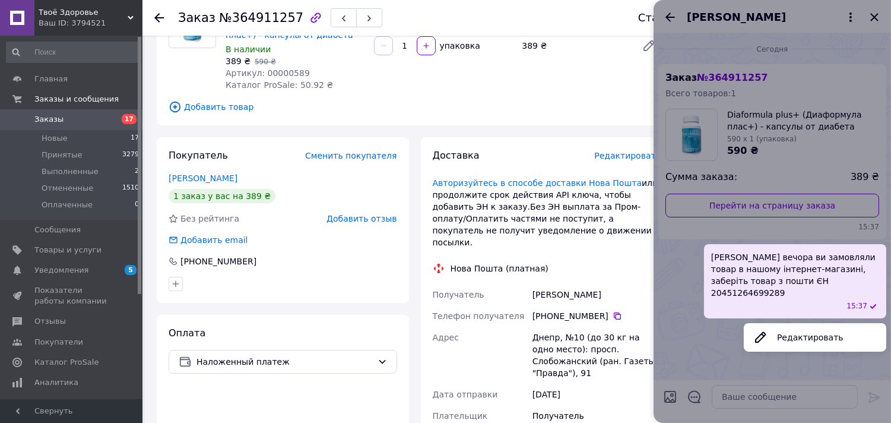
click at [874, 18] on div at bounding box center [773, 211] width 238 height 423
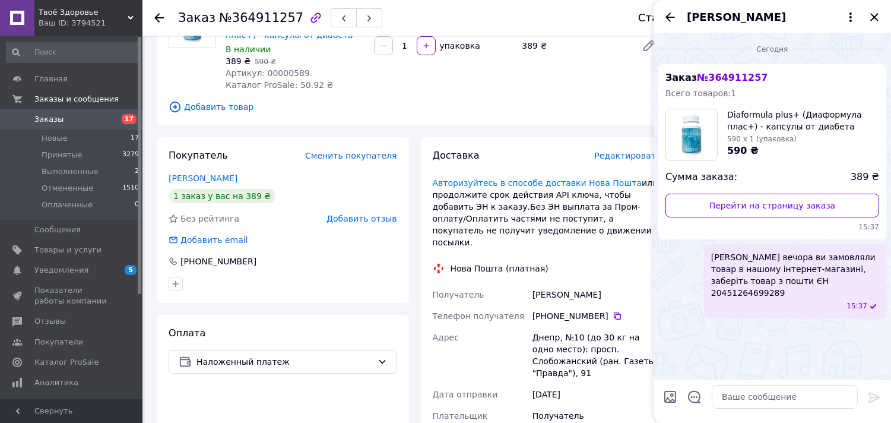
click at [874, 18] on icon "Закрыть" at bounding box center [875, 17] width 8 height 8
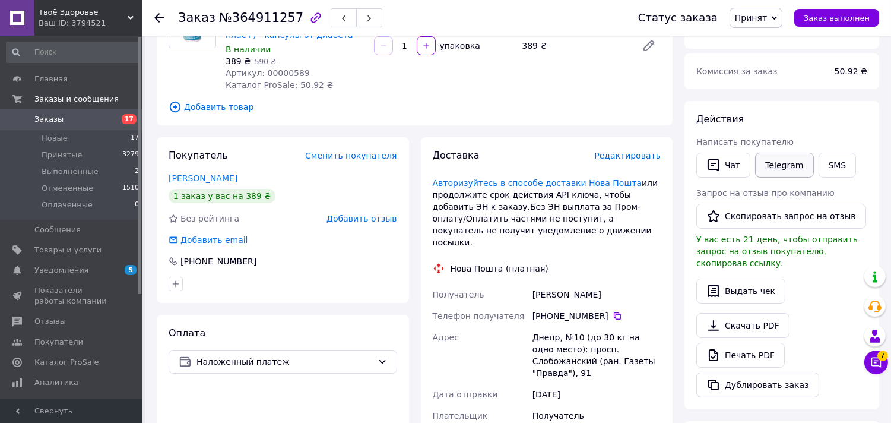
click at [796, 158] on link "Telegram" at bounding box center [784, 165] width 58 height 25
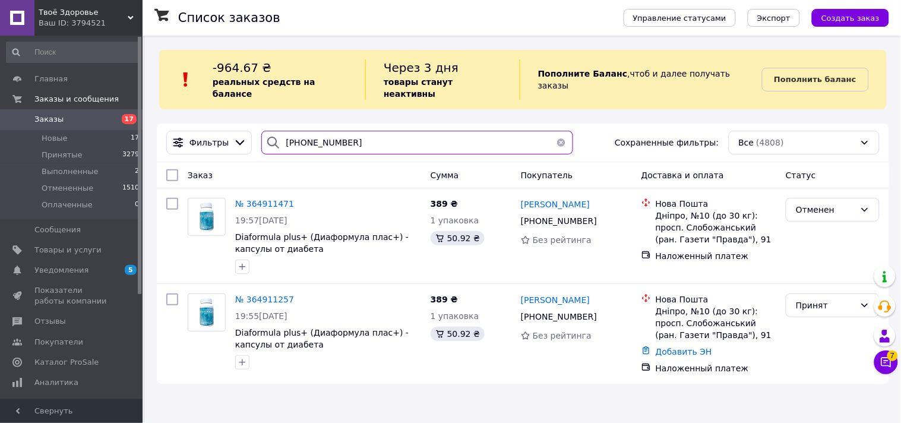
click at [354, 131] on input "[PHONE_NUMBER]" at bounding box center [417, 143] width 312 height 24
paste input "[PHONE_NUMBER]"
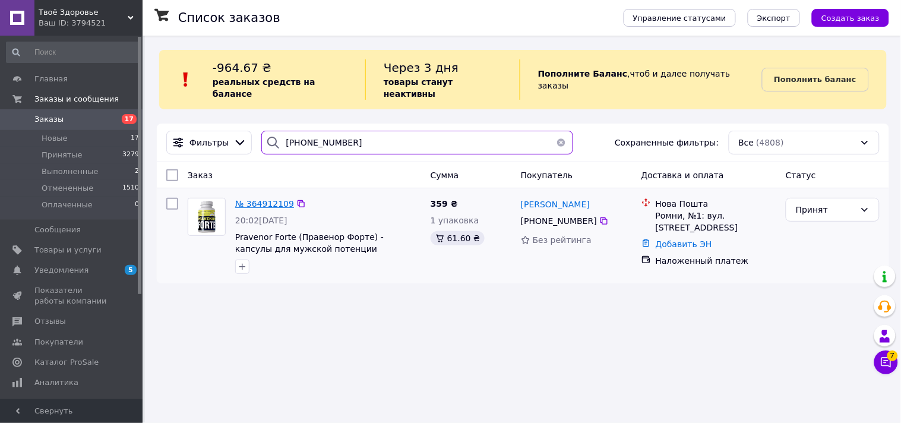
type input "[PHONE_NUMBER]"
click at [258, 199] on span "№ 364912109" at bounding box center [264, 204] width 59 height 10
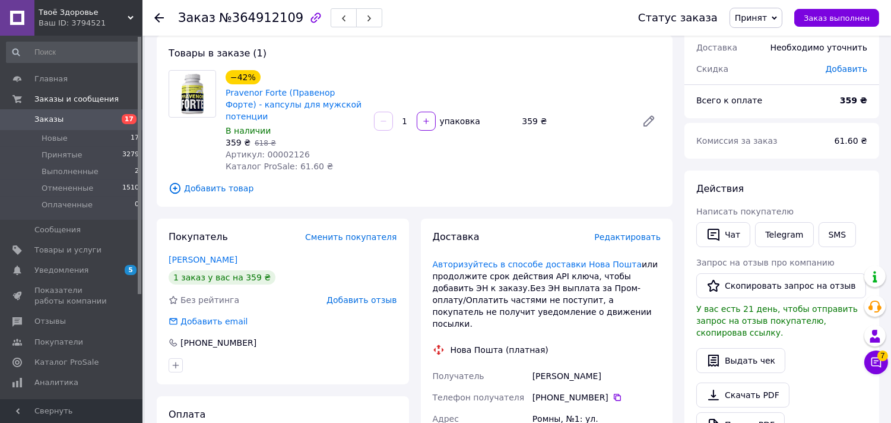
scroll to position [132, 0]
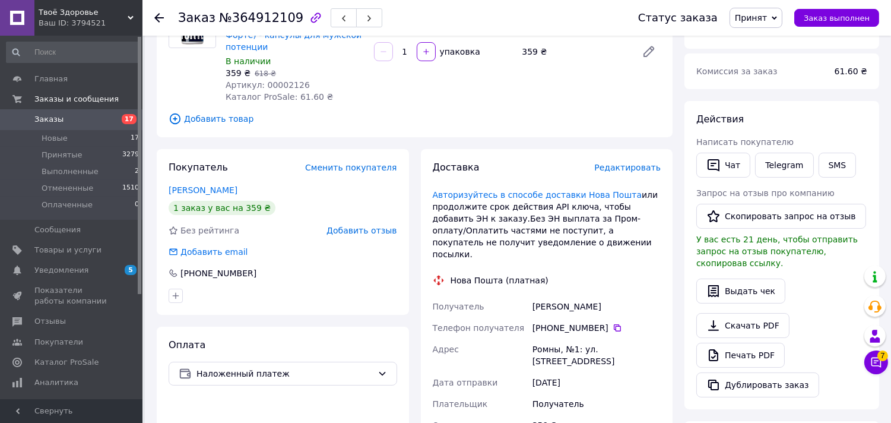
drag, startPoint x: 530, startPoint y: 282, endPoint x: 618, endPoint y: 282, distance: 87.3
click at [618, 296] on div "Демченко Володимир" at bounding box center [596, 306] width 133 height 21
copy div "Демченко Володимир"
click at [719, 158] on icon "button" at bounding box center [714, 165] width 14 height 14
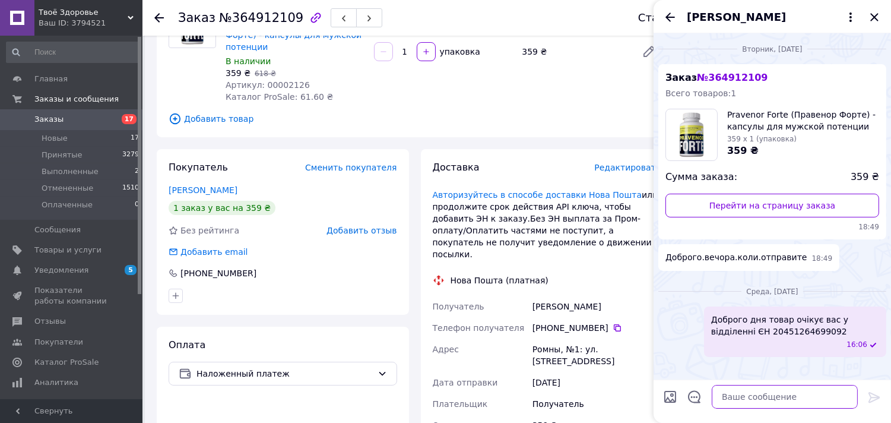
click at [764, 396] on textarea at bounding box center [785, 397] width 146 height 24
paste textarea "Демченко Володимир"
click at [832, 276] on div "среда, 08.10.2025 Доброго дня товар очікує вас у відділенні ЄН 20451264699092 1…" at bounding box center [773, 319] width 238 height 86
drag, startPoint x: 815, startPoint y: 404, endPoint x: 809, endPoint y: 399, distance: 8.4
click at [812, 403] on textarea "Демченко Володимир" at bounding box center [773, 397] width 170 height 24
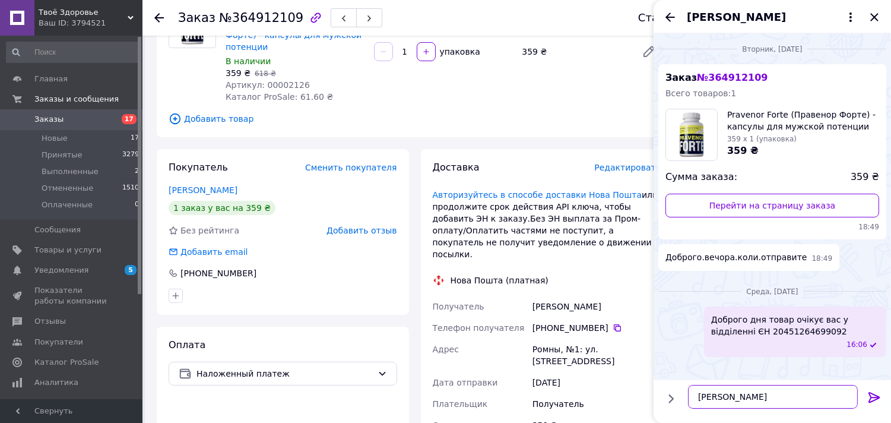
paste textarea "доброго вечора ви замовляли товар в нашому інтернет-магазині, заберіть товар з …"
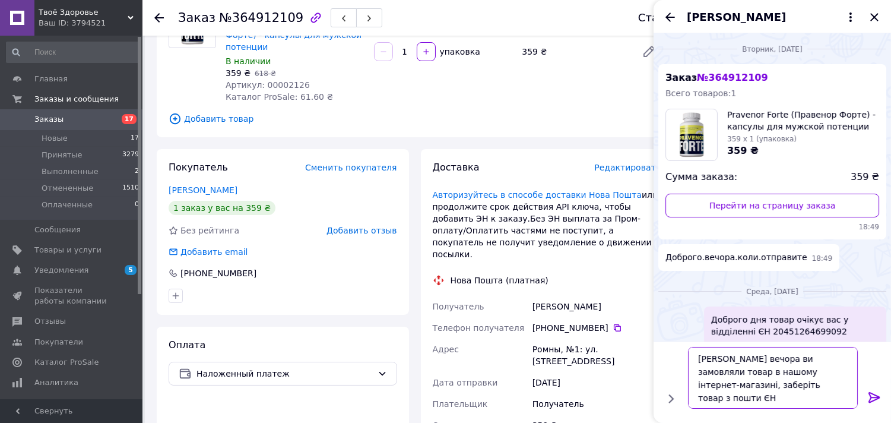
paste textarea "20451264699092"
type textarea "Демченко Володимир доброго вечора ви замовляли товар в нашому інтернет-магазині…"
click at [877, 399] on icon at bounding box center [874, 397] width 11 height 11
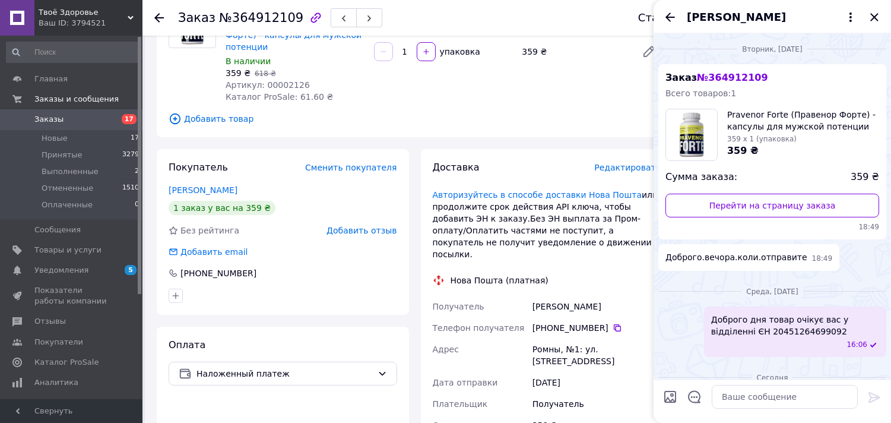
scroll to position [91, 0]
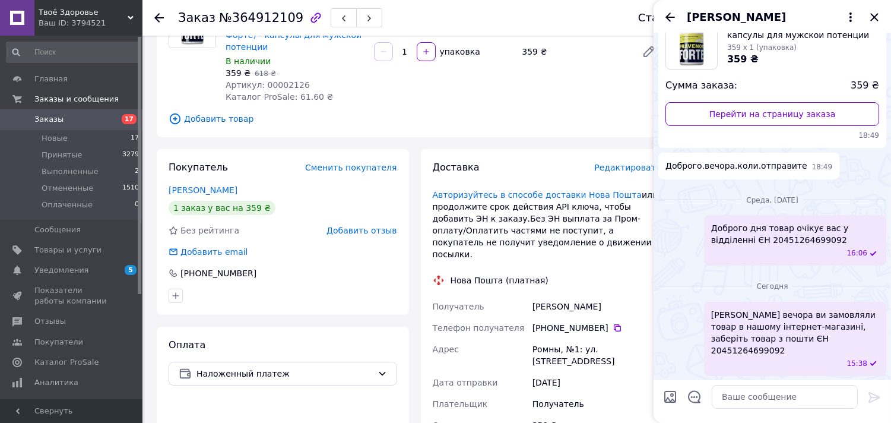
click at [806, 336] on span "[PERSON_NAME] вечора ви замовляли товар в нашому інтернет-магазині, заберіть то…" at bounding box center [795, 333] width 168 height 48
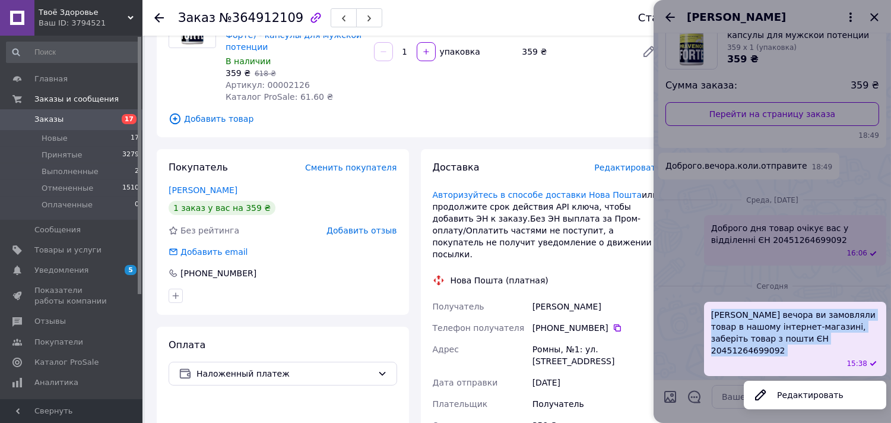
click at [805, 336] on span "[PERSON_NAME] вечора ви замовляли товар в нашому інтернет-магазині, заберіть то…" at bounding box center [795, 333] width 168 height 48
copy span "[PERSON_NAME] вечора ви замовляли товар в нашому інтернет-магазині, заберіть то…"
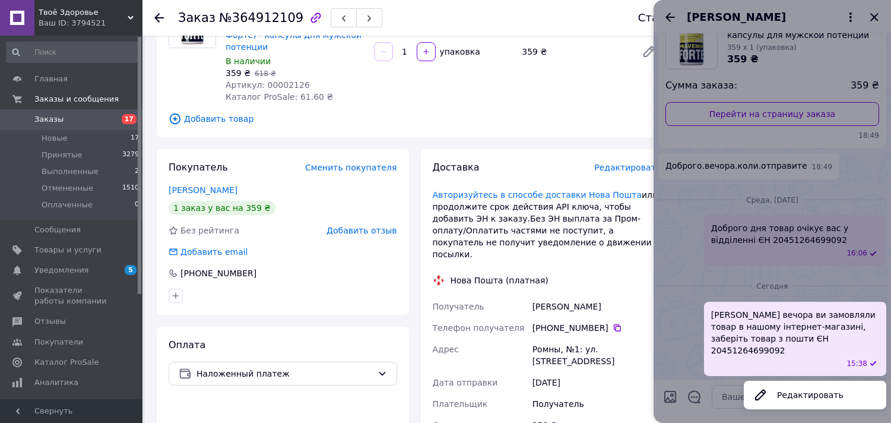
click at [869, 15] on div at bounding box center [773, 211] width 238 height 423
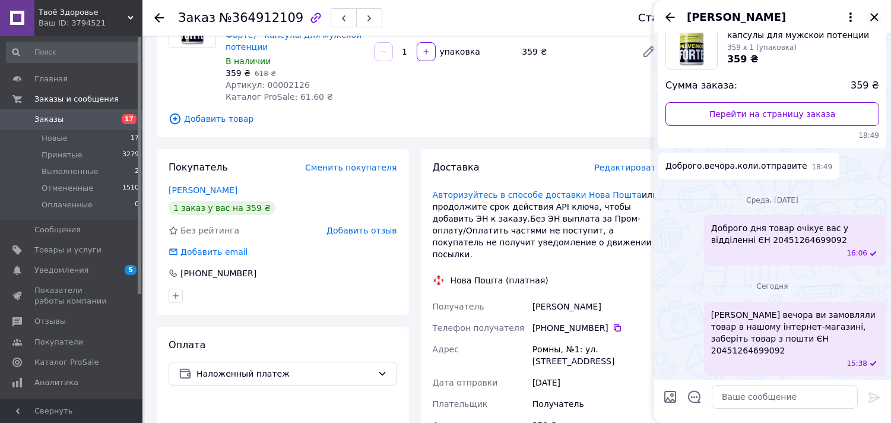
click at [873, 15] on icon "Закрыть" at bounding box center [875, 17] width 8 height 8
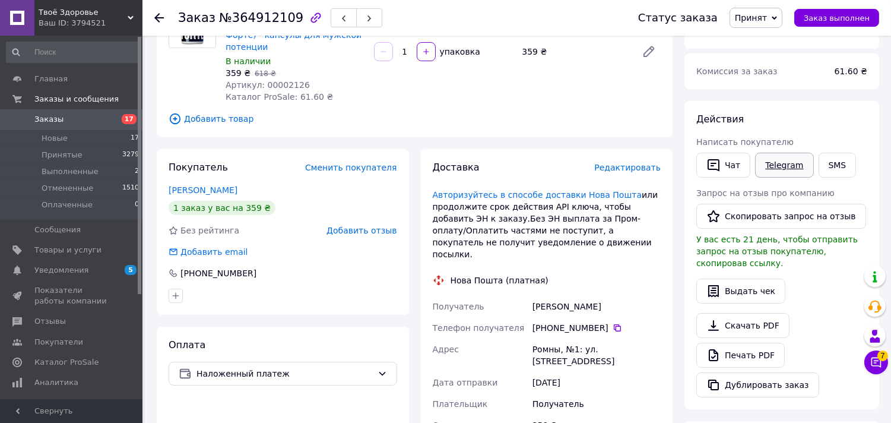
click at [798, 157] on link "Telegram" at bounding box center [784, 165] width 58 height 25
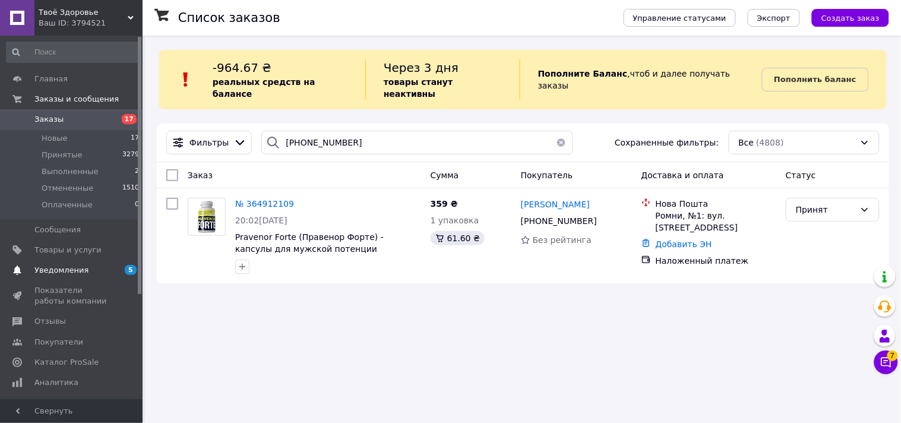
click at [69, 273] on span "Уведомления" at bounding box center [61, 270] width 54 height 11
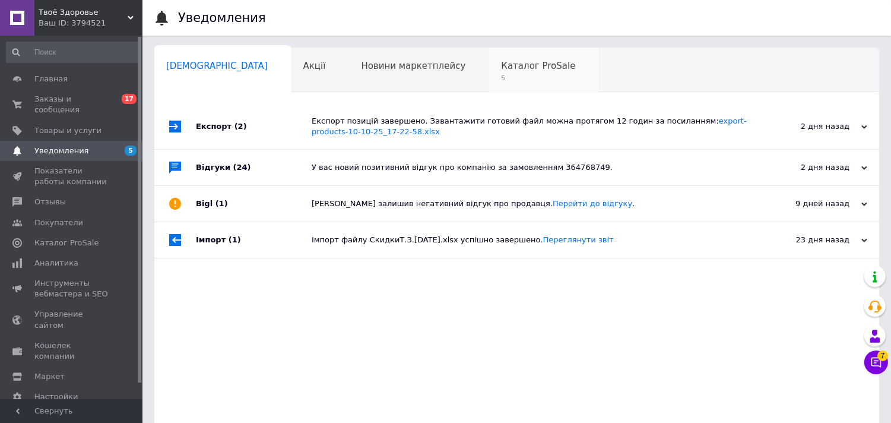
click at [489, 80] on div "Каталог ProSale 5" at bounding box center [544, 70] width 110 height 45
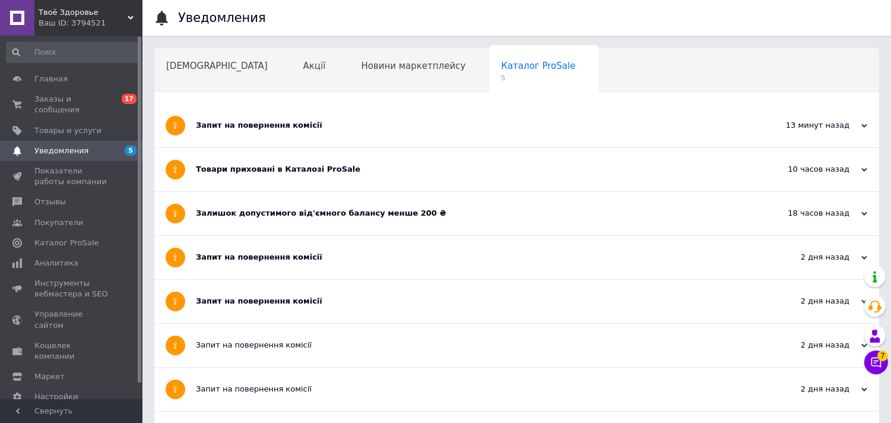
click at [340, 131] on div "Запит на повернення комісії" at bounding box center [472, 125] width 553 height 43
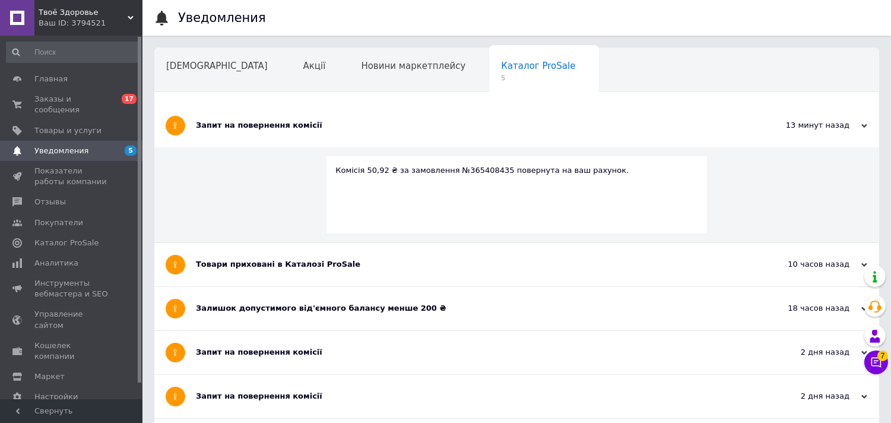
click at [49, 141] on link "Уведомления 5" at bounding box center [73, 151] width 146 height 20
click at [57, 96] on span "Заказы и сообщения" at bounding box center [71, 104] width 75 height 21
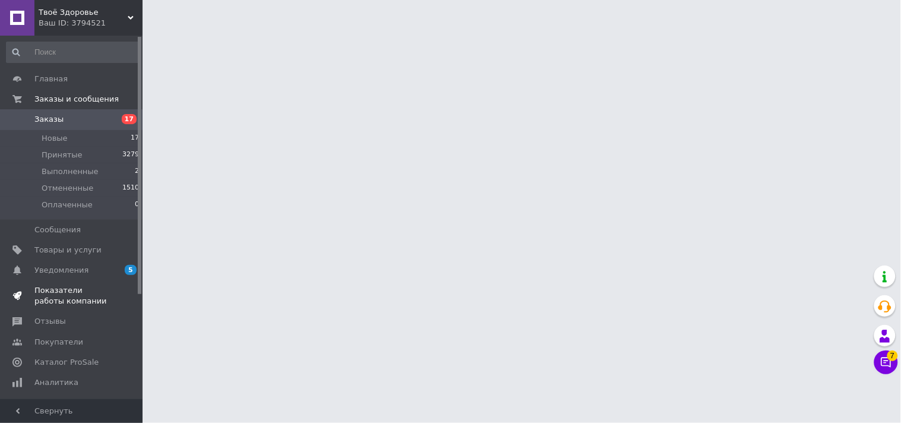
click at [65, 281] on link "Показатели работы компании" at bounding box center [73, 295] width 146 height 31
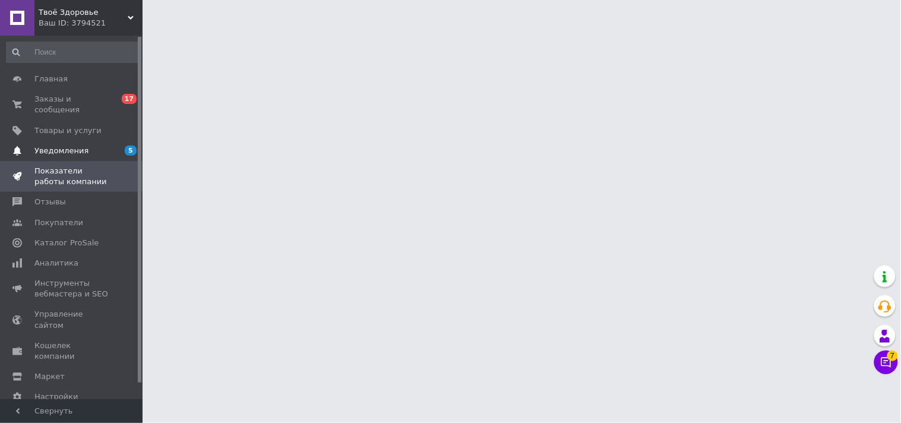
click at [86, 146] on span "Уведомления" at bounding box center [71, 151] width 75 height 11
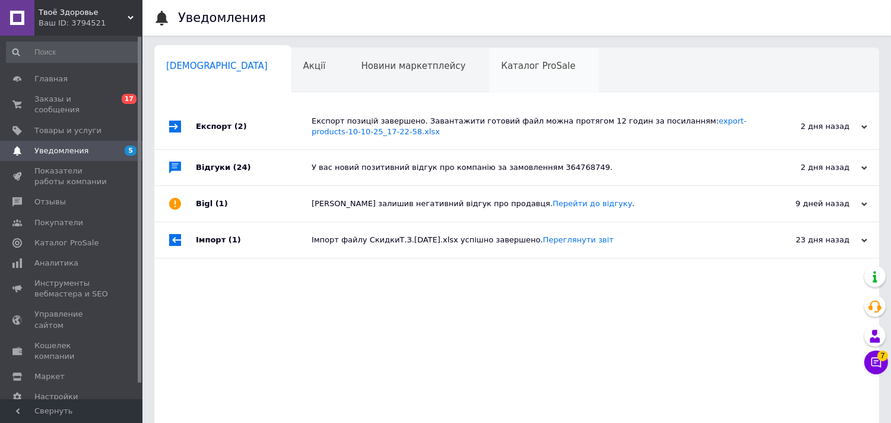
click at [489, 75] on div "Каталог ProSale 0" at bounding box center [544, 70] width 110 height 45
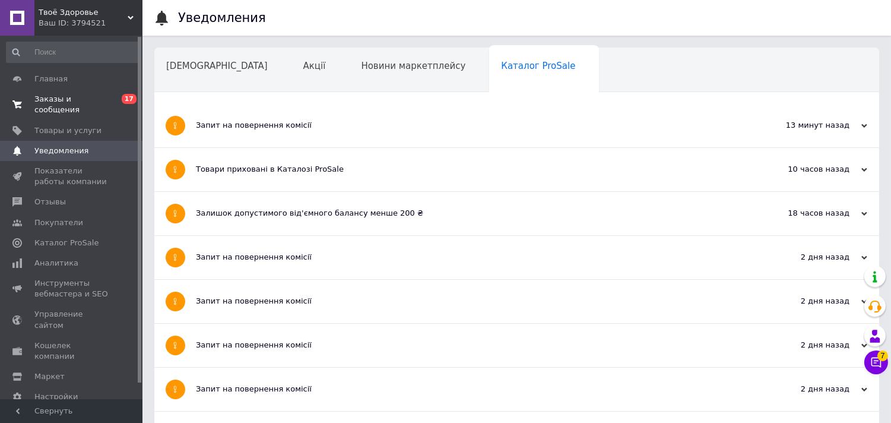
click at [86, 101] on span "Заказы и сообщения" at bounding box center [71, 104] width 75 height 21
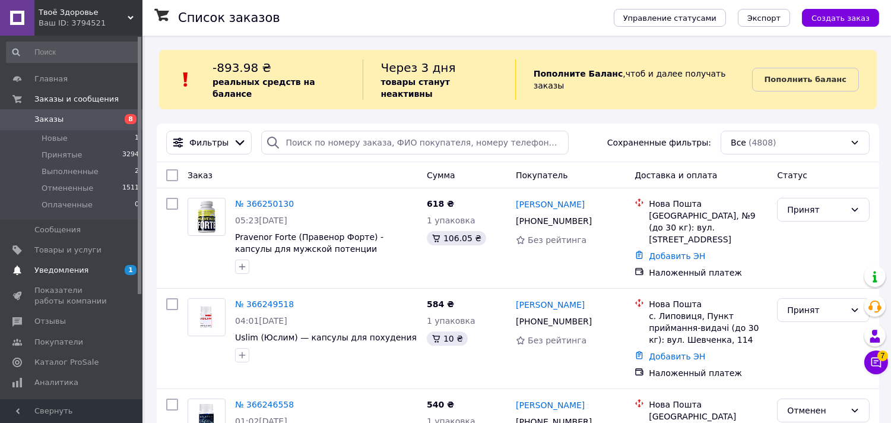
click at [80, 274] on span "Уведомления" at bounding box center [61, 270] width 54 height 11
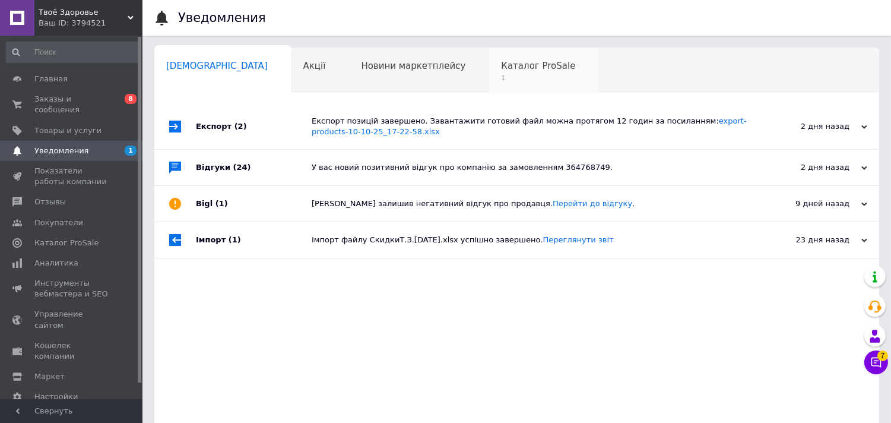
click at [489, 57] on div "Каталог ProSale 1" at bounding box center [544, 70] width 110 height 45
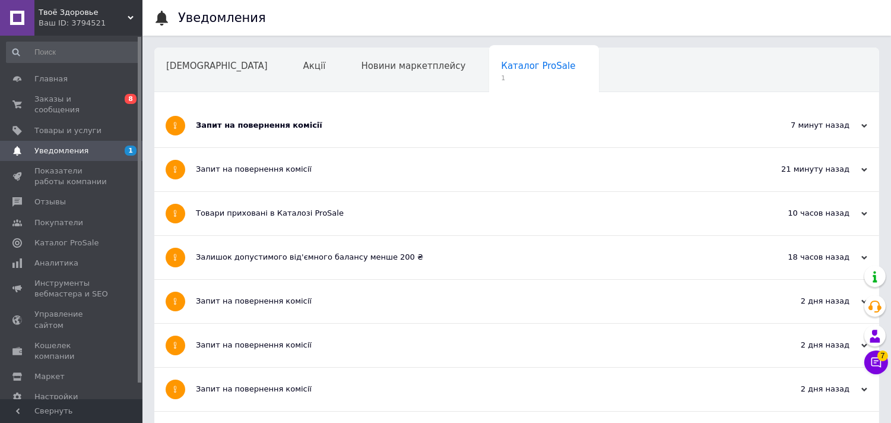
click at [367, 137] on div "Запит на повернення комісії" at bounding box center [472, 125] width 553 height 43
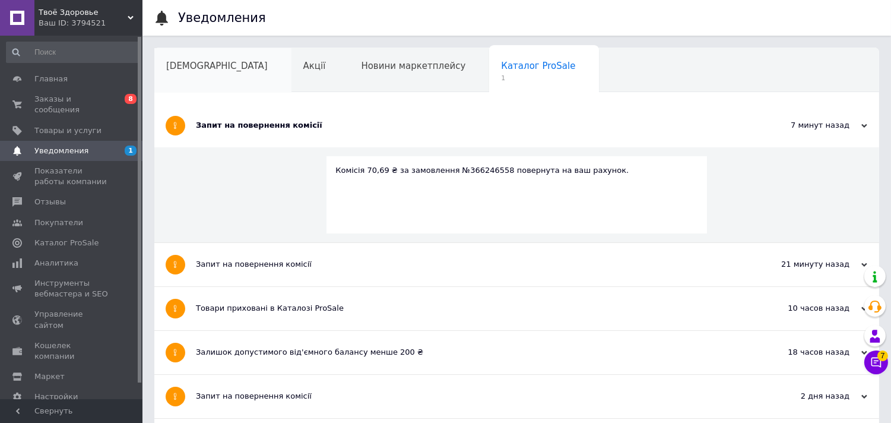
click at [208, 66] on span "[DEMOGRAPHIC_DATA]" at bounding box center [217, 66] width 102 height 11
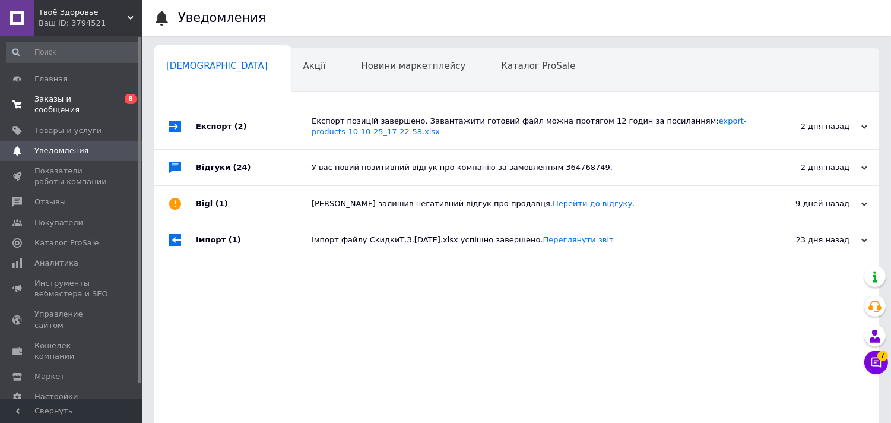
click at [74, 98] on span "Заказы и сообщения" at bounding box center [71, 104] width 75 height 21
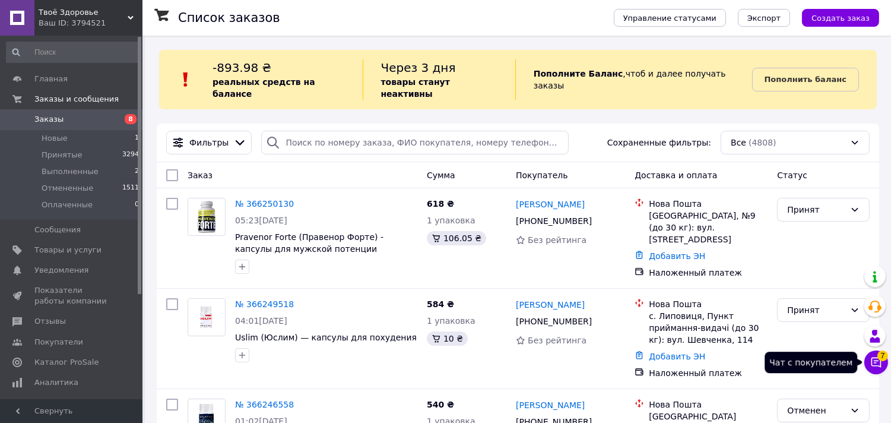
click at [877, 360] on icon at bounding box center [877, 362] width 12 height 12
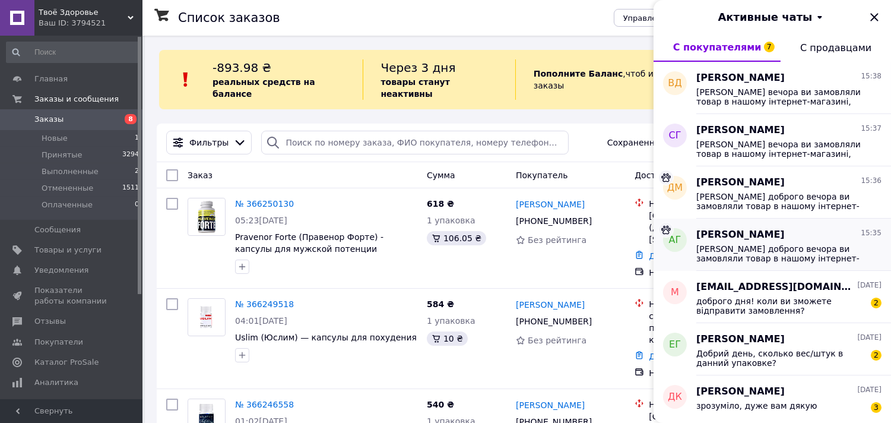
scroll to position [132, 0]
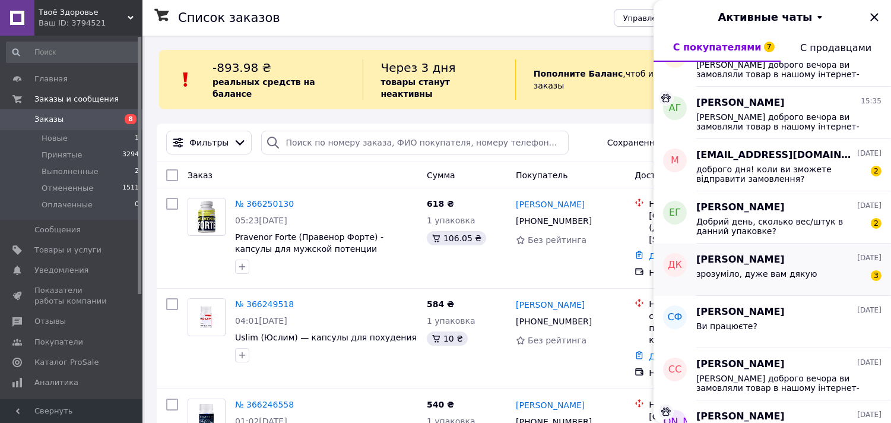
click at [773, 272] on span "зрозуміло, дуже вам дякую" at bounding box center [757, 274] width 121 height 10
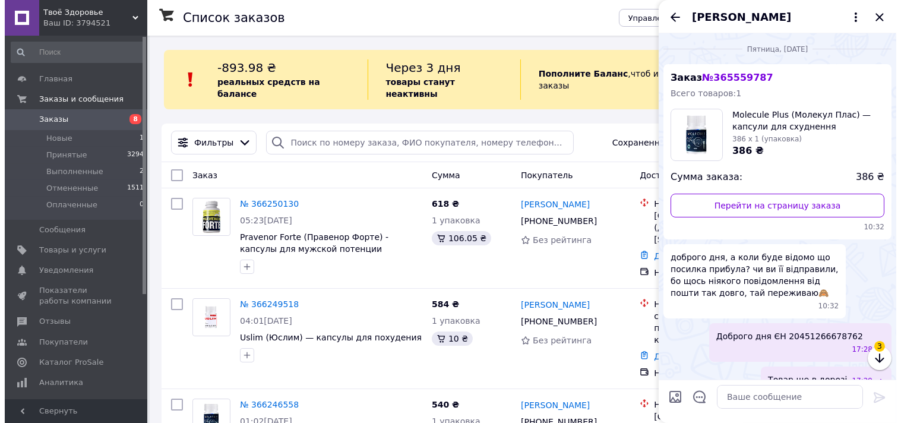
scroll to position [170, 0]
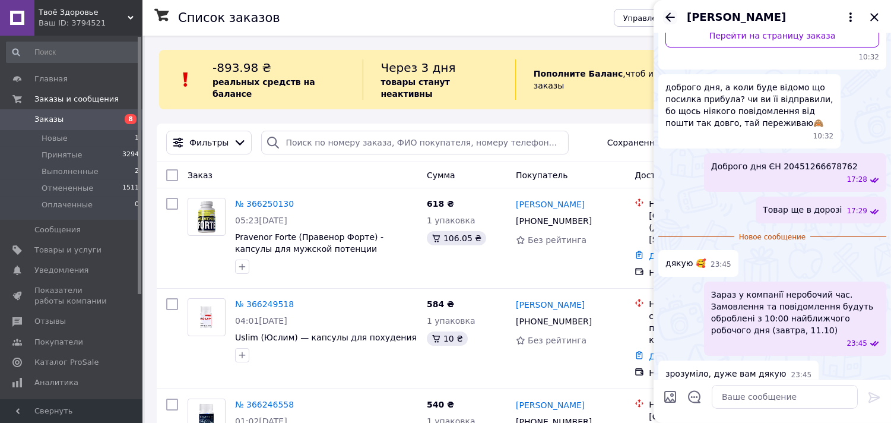
click at [668, 15] on icon "Назад" at bounding box center [671, 16] width 10 height 9
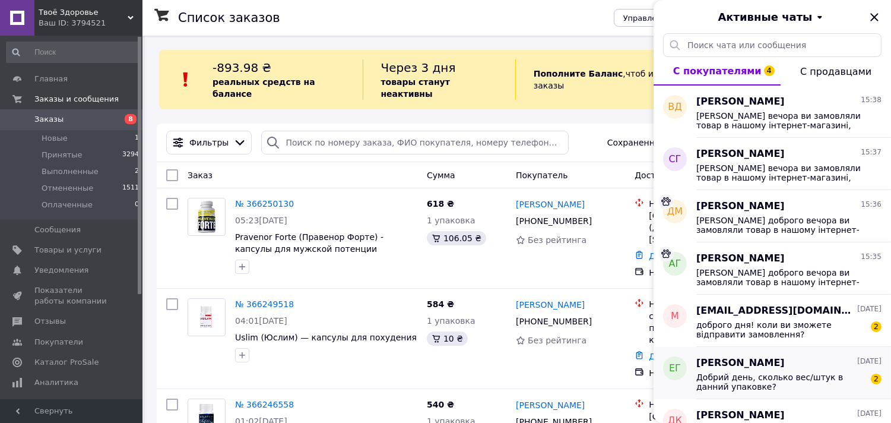
click at [762, 378] on span "Добрий день, сколько вес/штук в данний упаковке?" at bounding box center [781, 381] width 169 height 19
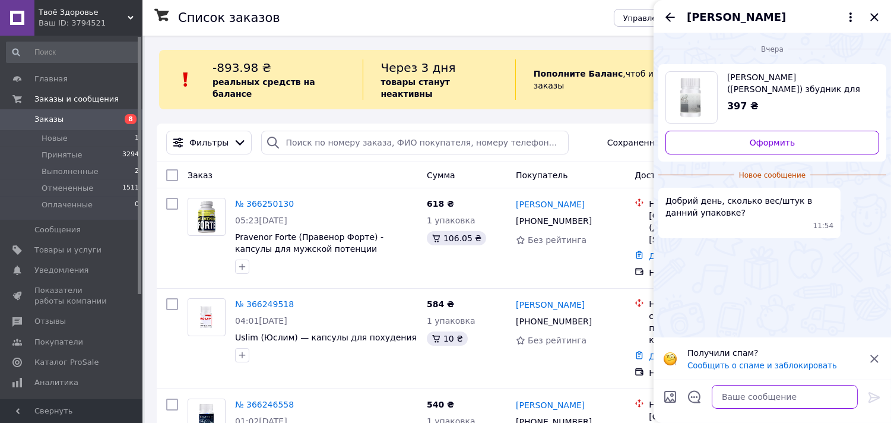
click at [774, 398] on textarea at bounding box center [785, 397] width 146 height 24
type textarea "Доброго дня, 20 штук"
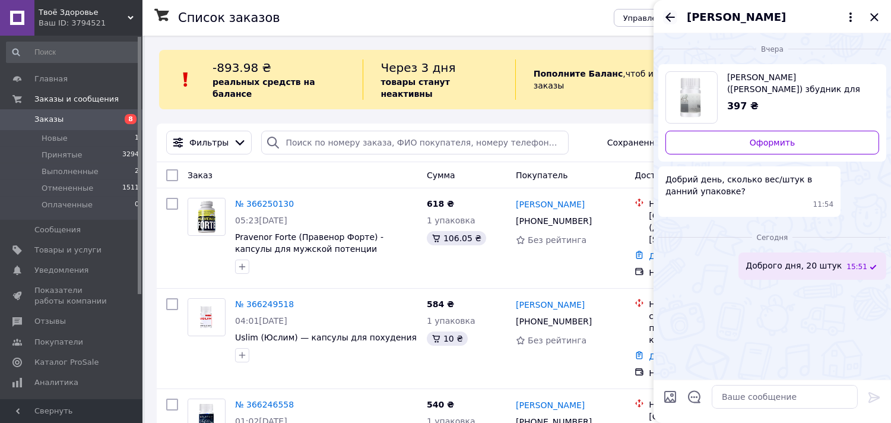
click at [672, 14] on icon "Назад" at bounding box center [670, 17] width 14 height 14
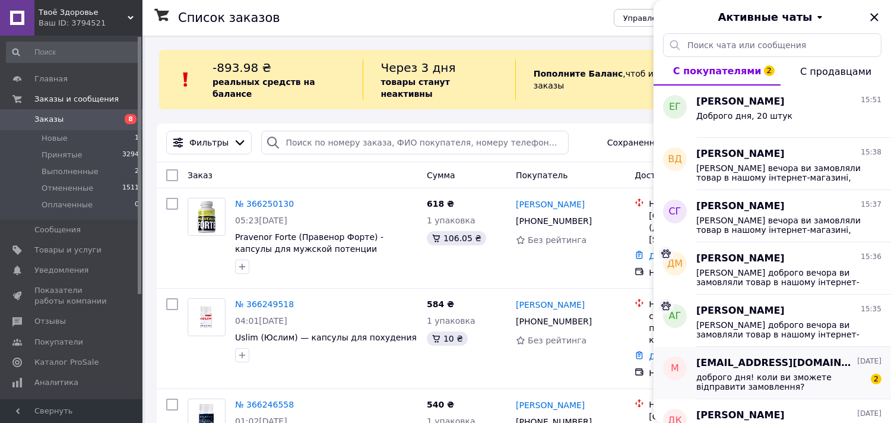
click at [774, 387] on span "доброго дня! коли ви зможете відправити замовлення?" at bounding box center [781, 381] width 169 height 19
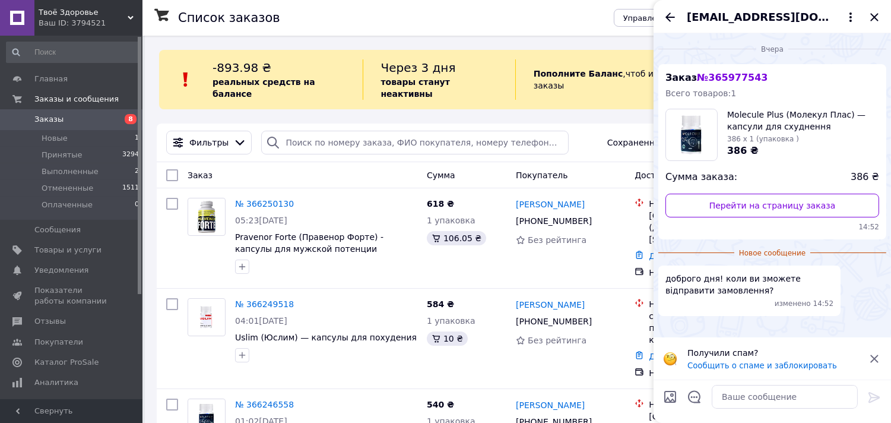
click at [715, 17] on span "[EMAIL_ADDRESS][DOMAIN_NAME]" at bounding box center [760, 17] width 147 height 15
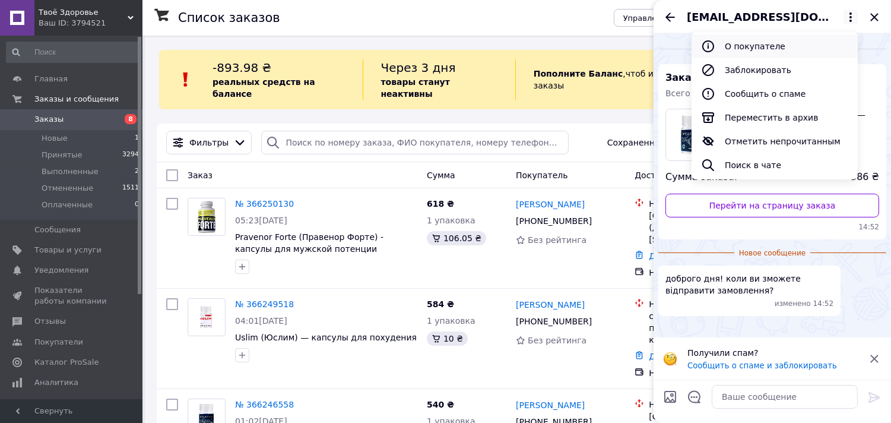
click at [717, 43] on button "О покупателе" at bounding box center [775, 46] width 166 height 24
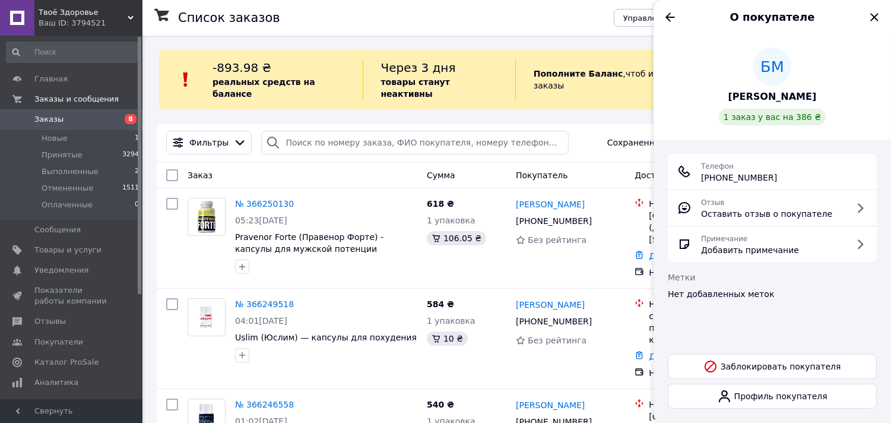
click at [731, 175] on span "[PHONE_NUMBER]" at bounding box center [739, 178] width 76 height 12
copy ul "[PHONE_NUMBER]"
click at [667, 18] on icon "Назад" at bounding box center [671, 16] width 10 height 9
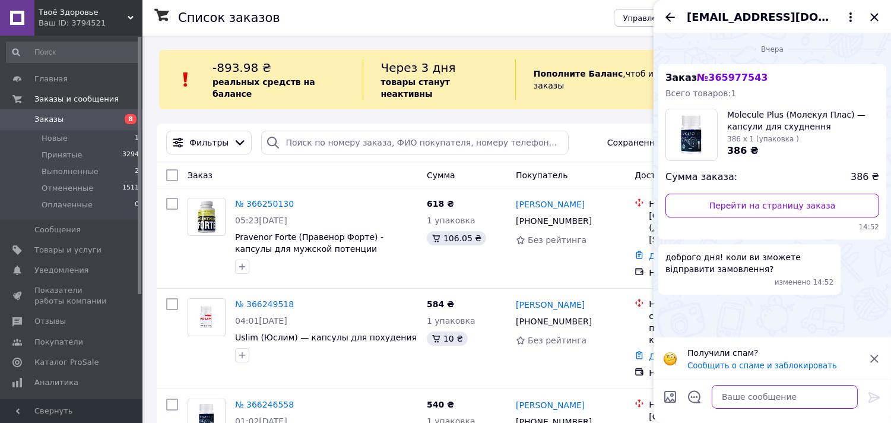
click at [817, 399] on textarea at bounding box center [785, 397] width 146 height 24
type textarea "Доброго дня відправка сьогодні."
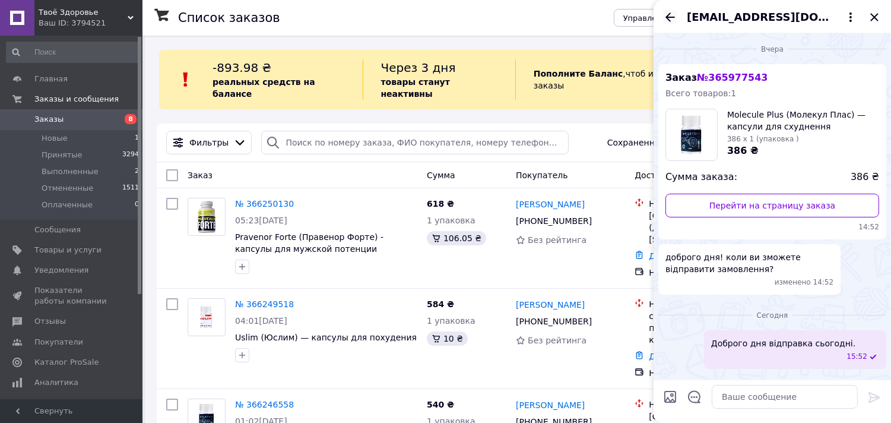
click at [666, 11] on icon "Назад" at bounding box center [670, 17] width 14 height 14
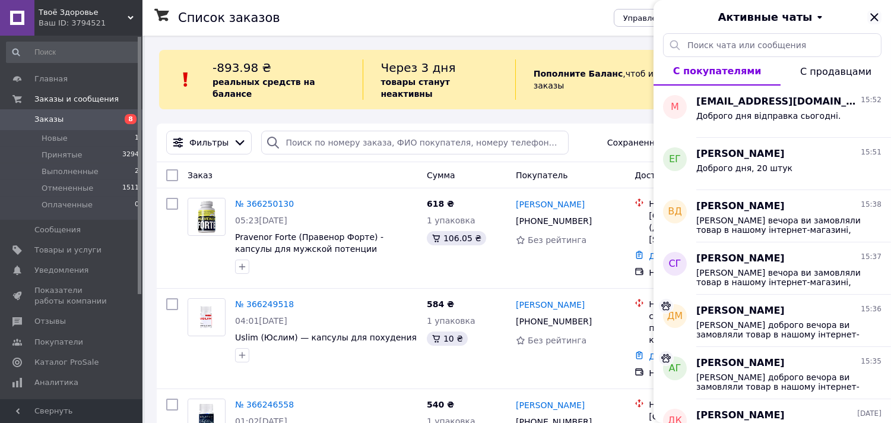
click at [869, 13] on icon "Закрыть" at bounding box center [875, 17] width 14 height 14
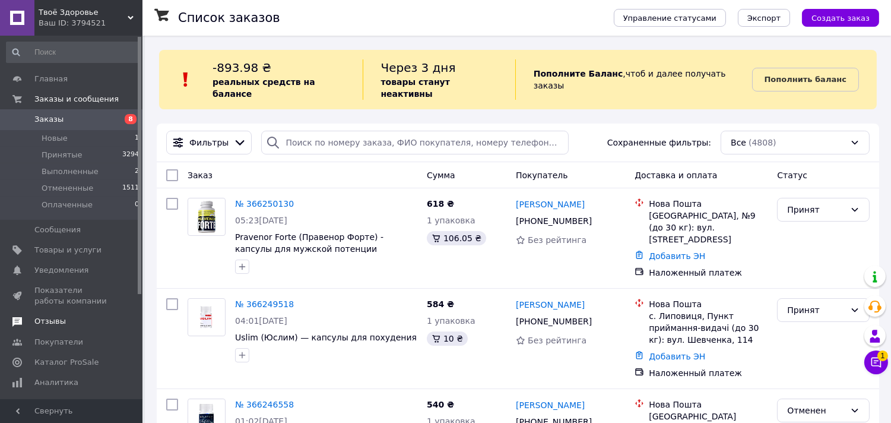
click at [48, 322] on span "Отзывы" at bounding box center [49, 321] width 31 height 11
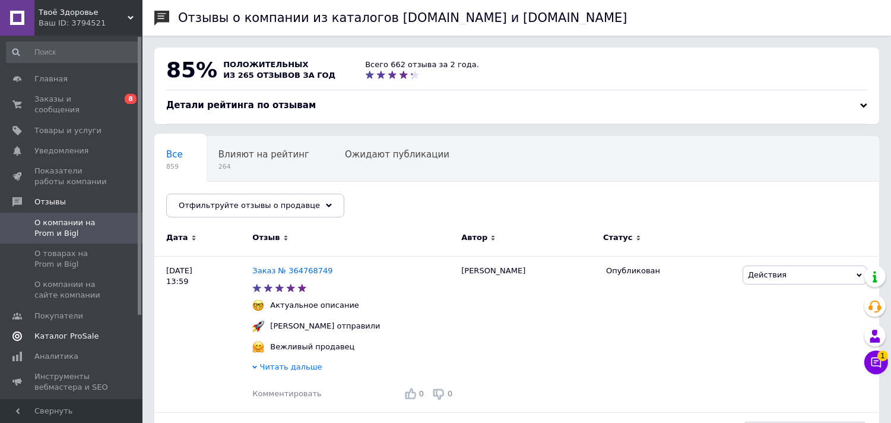
click at [59, 331] on span "Каталог ProSale" at bounding box center [66, 336] width 64 height 11
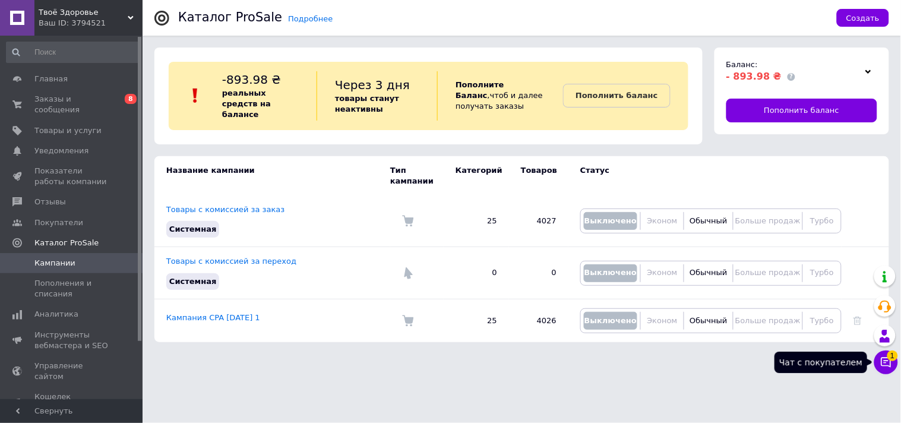
click at [890, 359] on span "1" at bounding box center [892, 355] width 11 height 11
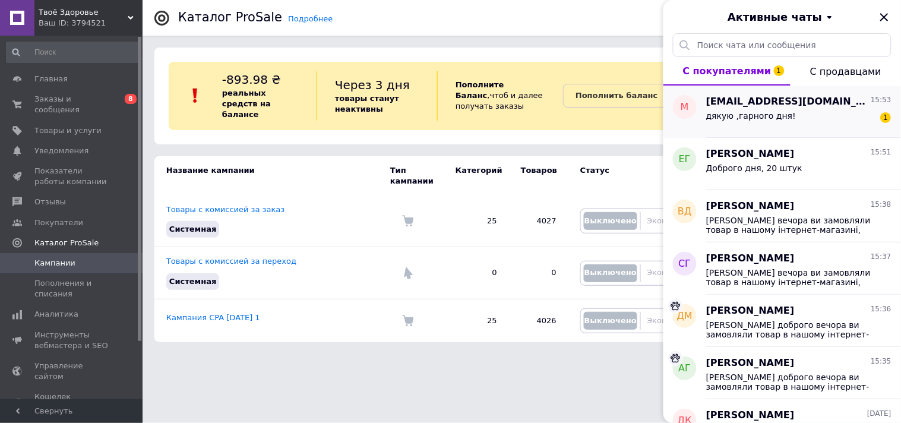
click at [764, 106] on span "[EMAIL_ADDRESS][DOMAIN_NAME]" at bounding box center [787, 102] width 162 height 14
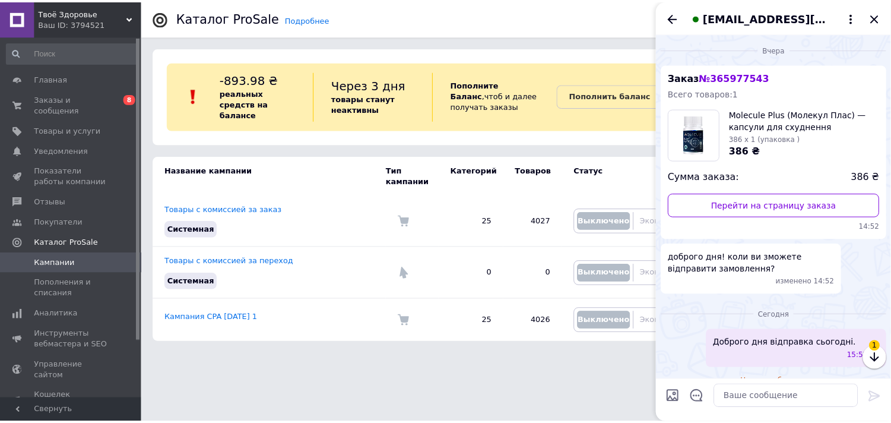
scroll to position [34, 0]
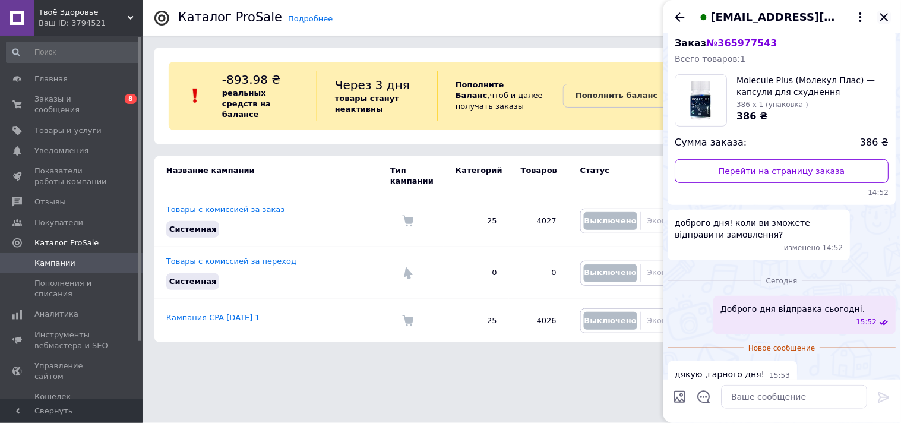
click at [886, 17] on icon "Закрыть" at bounding box center [884, 17] width 8 height 8
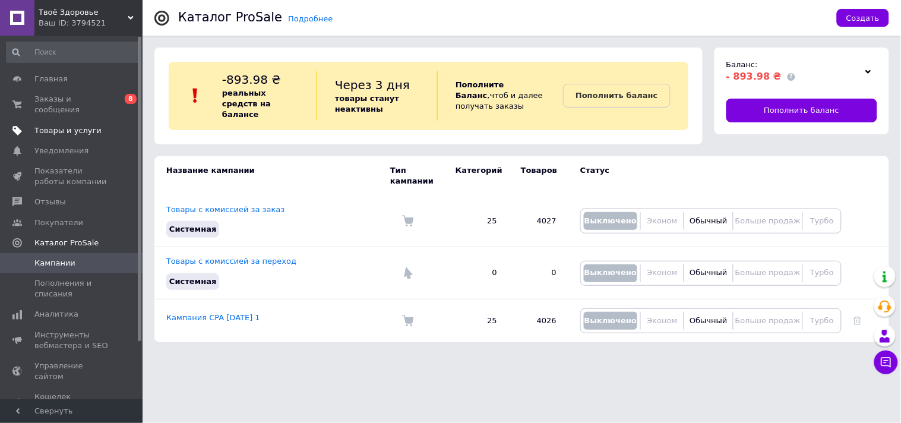
click at [89, 125] on span "Товары и услуги" at bounding box center [67, 130] width 67 height 11
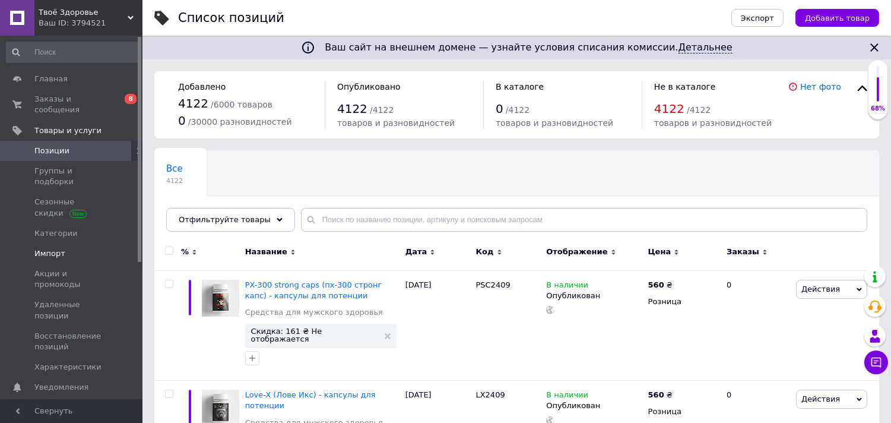
click at [63, 248] on span "Импорт" at bounding box center [71, 253] width 75 height 11
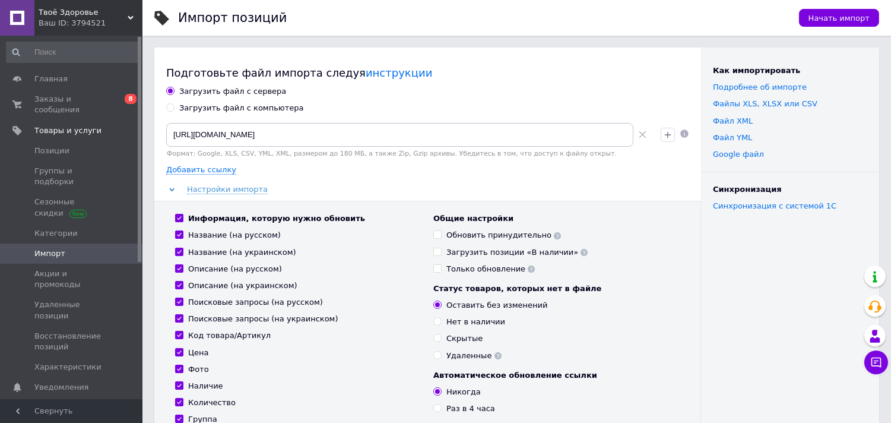
click at [169, 105] on input "Загрузить файл с компьютера" at bounding box center [170, 107] width 8 height 8
radio input "true"
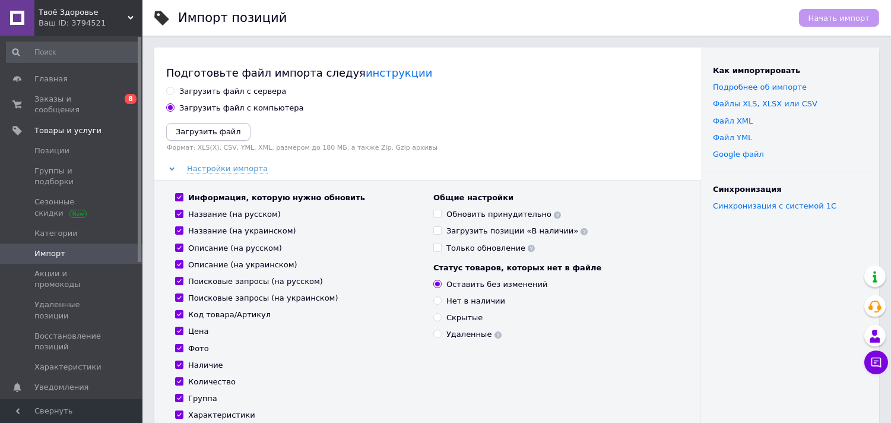
click at [228, 127] on icon "Загрузить файл" at bounding box center [208, 131] width 65 height 9
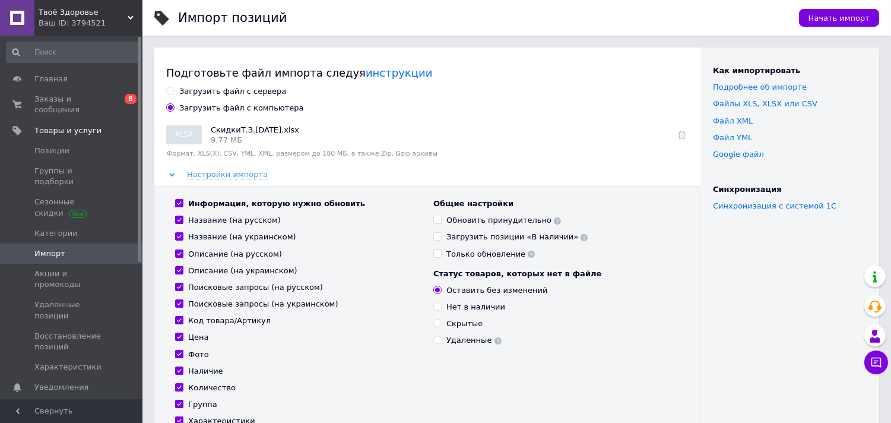
drag, startPoint x: 177, startPoint y: 217, endPoint x: 177, endPoint y: 223, distance: 6.5
click at [177, 217] on input "Название (на русском)" at bounding box center [179, 220] width 8 height 8
checkbox input "false"
drag, startPoint x: 177, startPoint y: 234, endPoint x: 177, endPoint y: 248, distance: 14.3
click at [177, 236] on input "Название (на украинском)" at bounding box center [179, 236] width 8 height 8
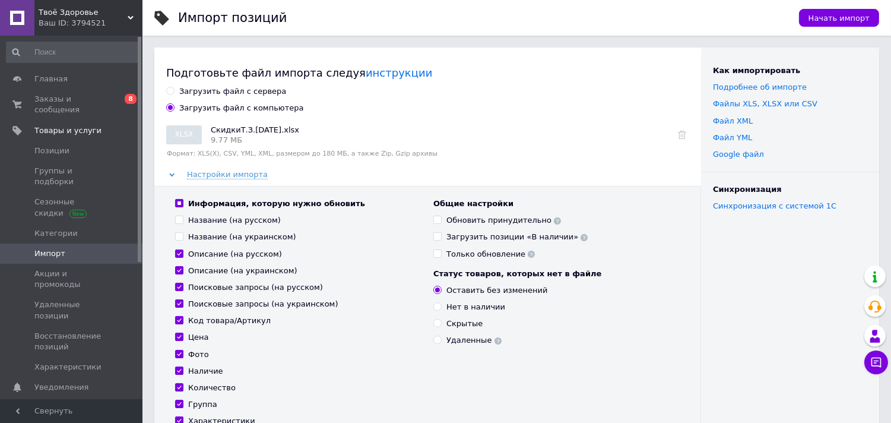
checkbox input "false"
click at [178, 256] on input "Описание (на русском)" at bounding box center [179, 253] width 8 height 8
checkbox input "false"
click at [179, 270] on input "Описание (на украинском)" at bounding box center [179, 270] width 8 height 8
checkbox input "false"
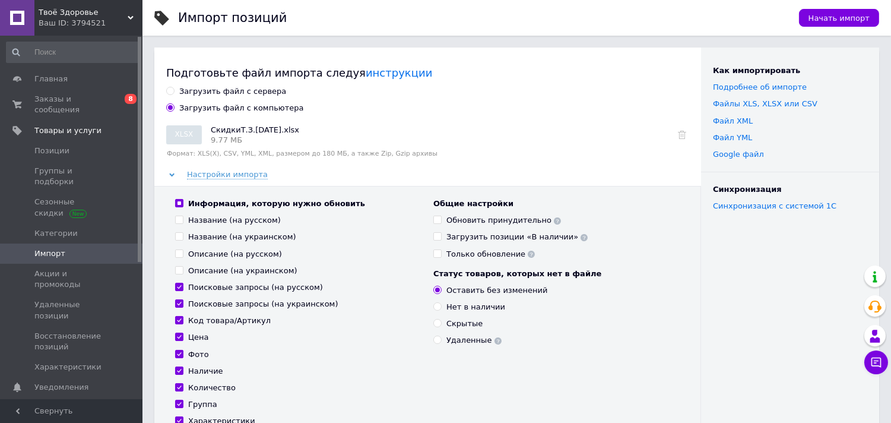
click at [181, 287] on input "Поисковые запросы (на русском)" at bounding box center [179, 287] width 8 height 8
checkbox input "false"
click at [181, 305] on input "Поисковые запросы (на украинском)" at bounding box center [179, 303] width 8 height 8
checkbox input "false"
drag, startPoint x: 181, startPoint y: 318, endPoint x: 181, endPoint y: 333, distance: 14.8
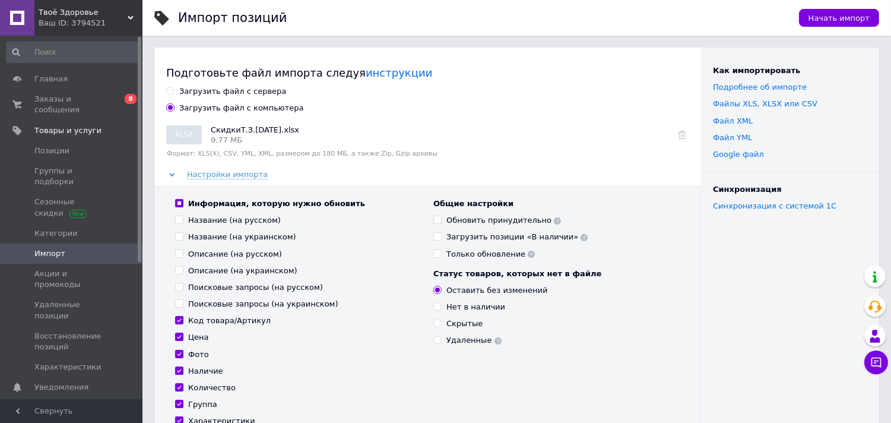
click at [181, 321] on input "Код товара/Артикул" at bounding box center [179, 320] width 8 height 8
checkbox input "false"
drag, startPoint x: 180, startPoint y: 337, endPoint x: 180, endPoint y: 349, distance: 11.9
click at [180, 337] on input "Цена" at bounding box center [179, 337] width 8 height 8
checkbox input "false"
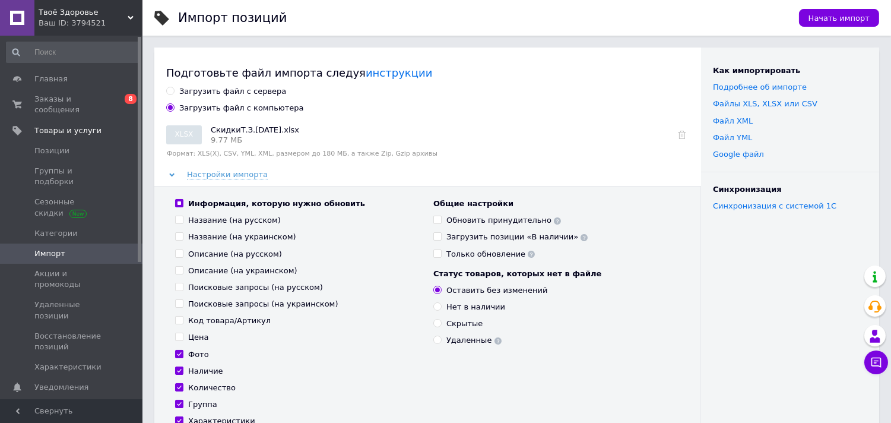
click at [180, 352] on input "Фото" at bounding box center [179, 354] width 8 height 8
checkbox input "false"
click at [180, 366] on label "Наличие" at bounding box center [199, 371] width 48 height 11
click at [180, 366] on input "Наличие" at bounding box center [179, 370] width 8 height 8
checkbox input "false"
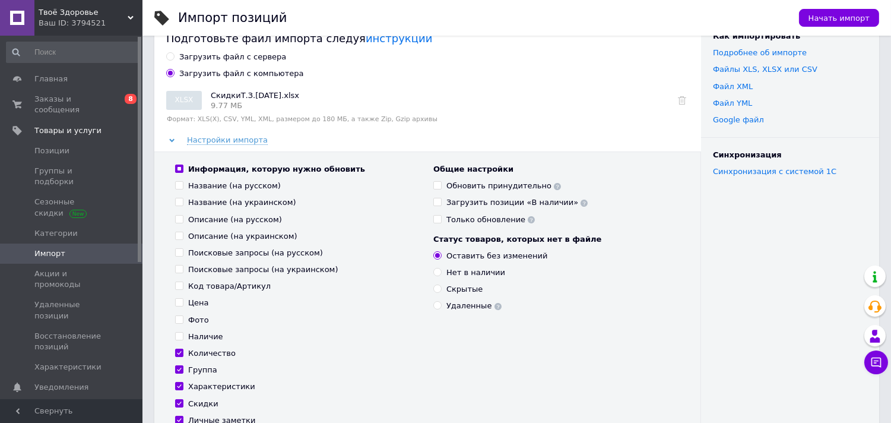
scroll to position [66, 0]
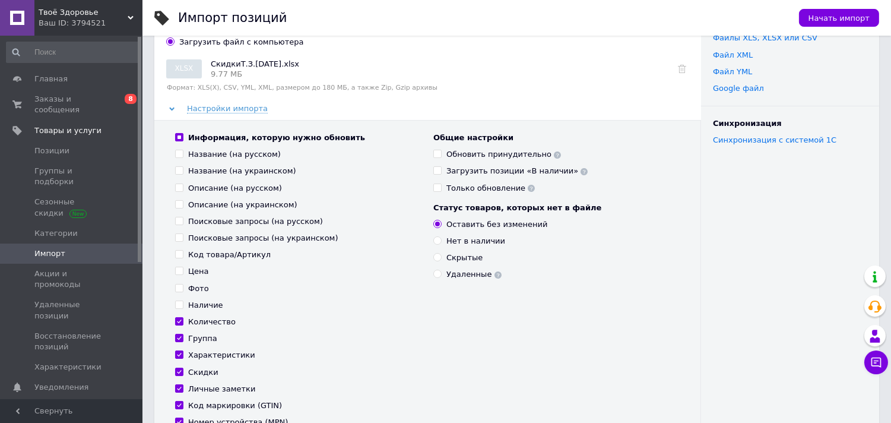
click at [182, 321] on input "Количество" at bounding box center [179, 321] width 8 height 8
checkbox input "false"
click at [182, 339] on input "Группа" at bounding box center [179, 338] width 8 height 8
checkbox input "false"
click at [181, 353] on input "Характеристики" at bounding box center [179, 354] width 8 height 8
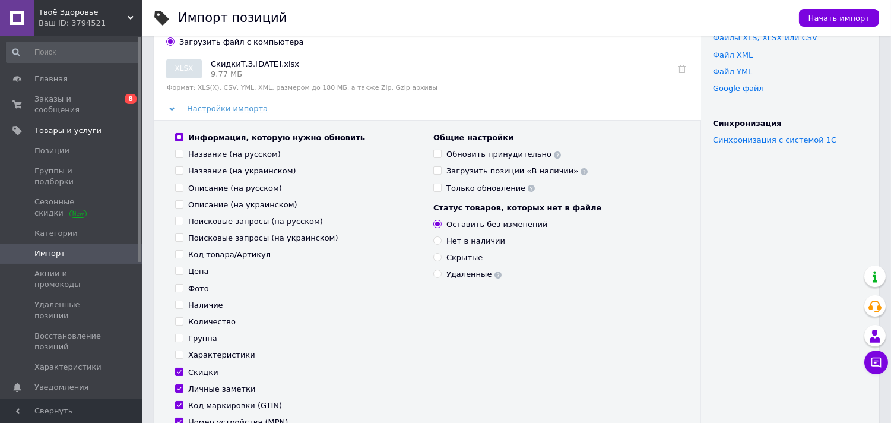
checkbox input "false"
click at [178, 386] on input "Личные заметки" at bounding box center [179, 388] width 8 height 8
checkbox input "false"
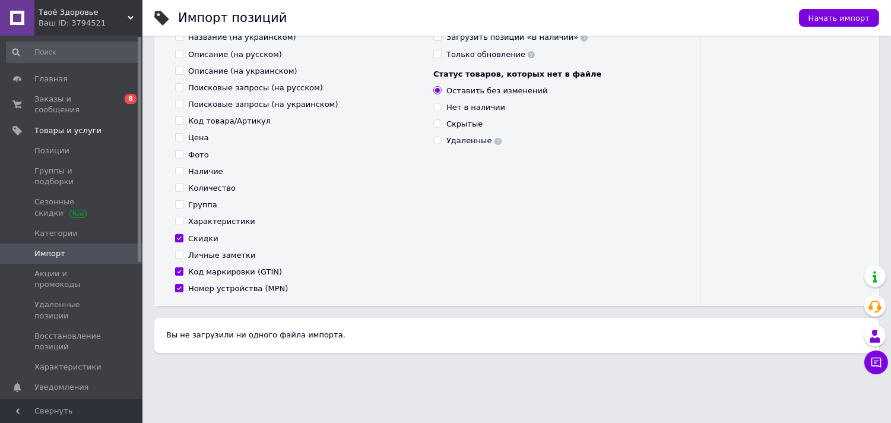
scroll to position [200, 0]
click at [181, 270] on input "Код маркировки (GTIN)" at bounding box center [179, 271] width 8 height 8
checkbox input "false"
click at [181, 285] on input "Номер устройства (MPN)" at bounding box center [179, 287] width 8 height 8
checkbox input "false"
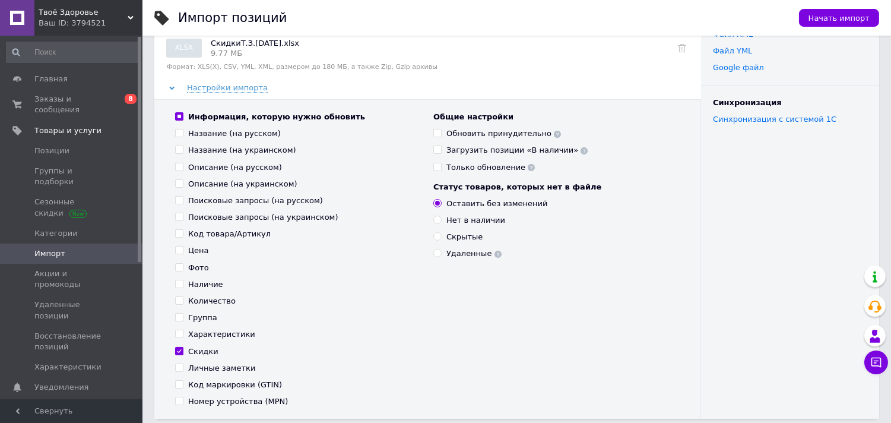
scroll to position [0, 0]
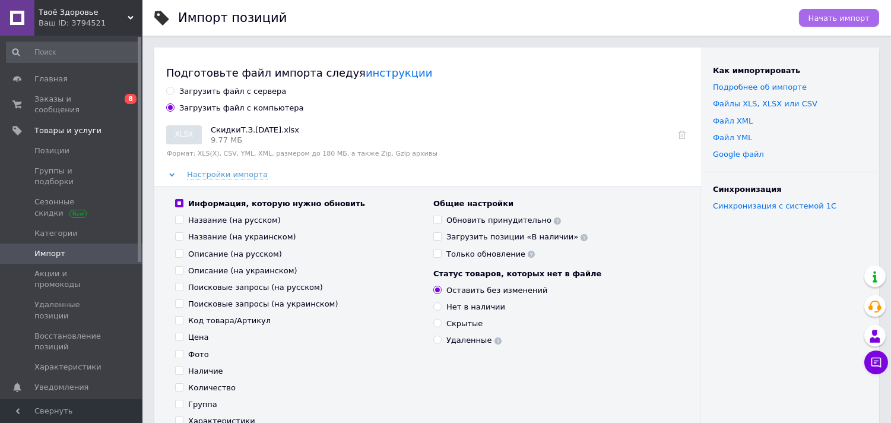
click at [826, 17] on span "Начать импорт" at bounding box center [839, 18] width 61 height 9
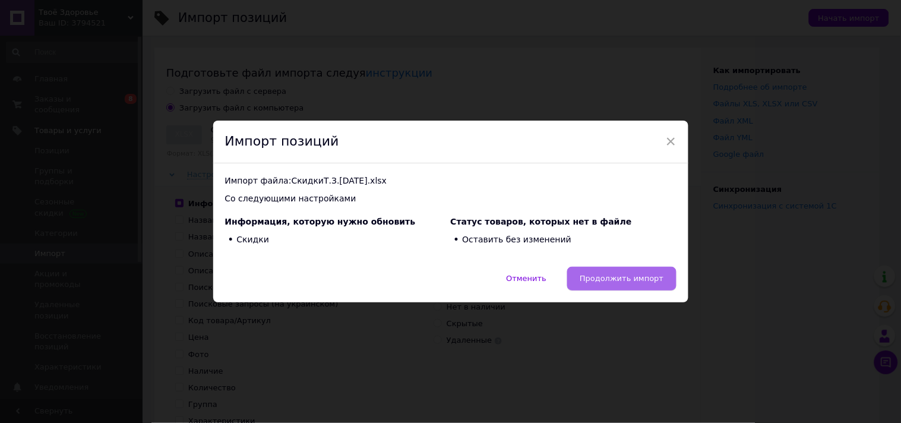
click at [636, 280] on span "Продолжить импорт" at bounding box center [622, 278] width 84 height 9
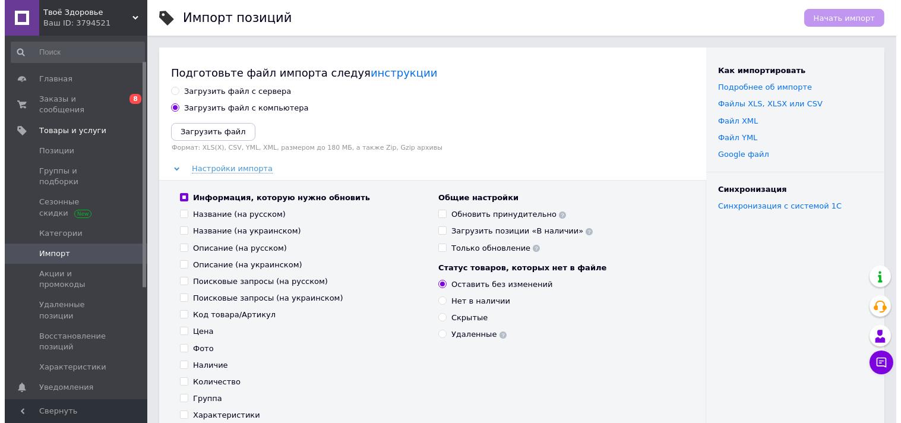
scroll to position [222, 0]
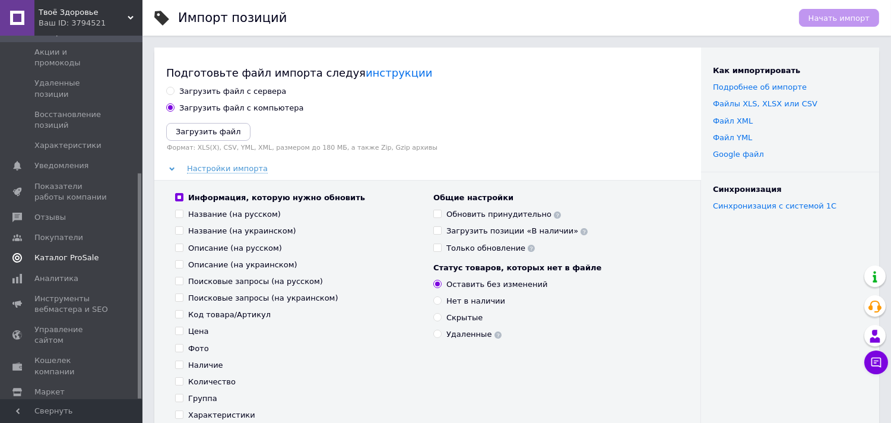
click at [52, 252] on span "Каталог ProSale" at bounding box center [66, 257] width 64 height 11
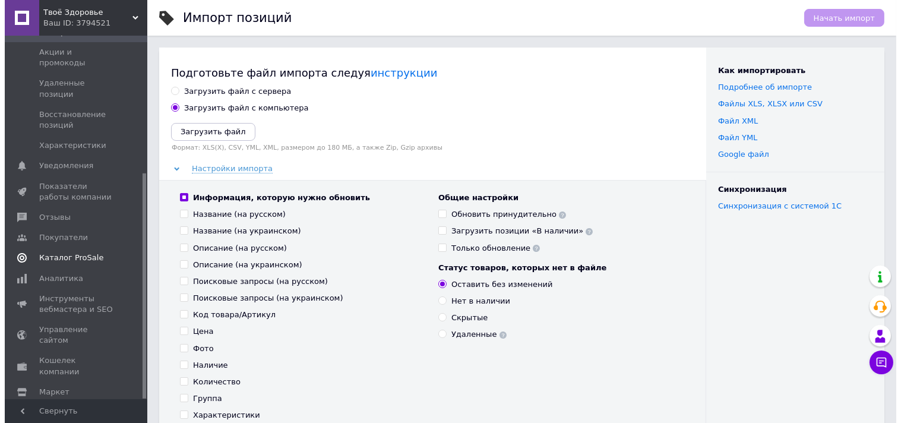
scroll to position [68, 0]
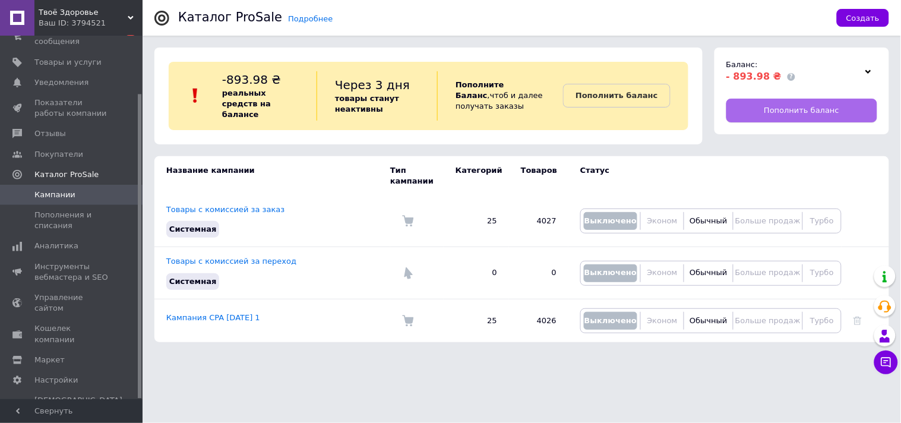
click at [774, 105] on span "Пополнить баланс" at bounding box center [801, 110] width 75 height 11
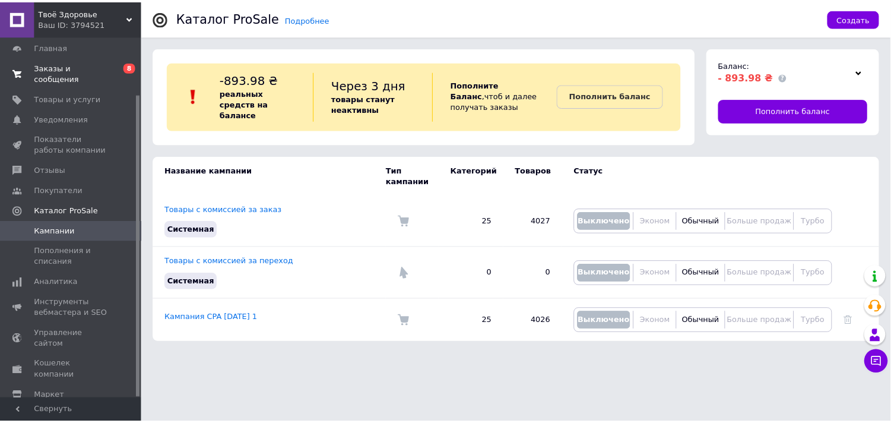
scroll to position [0, 0]
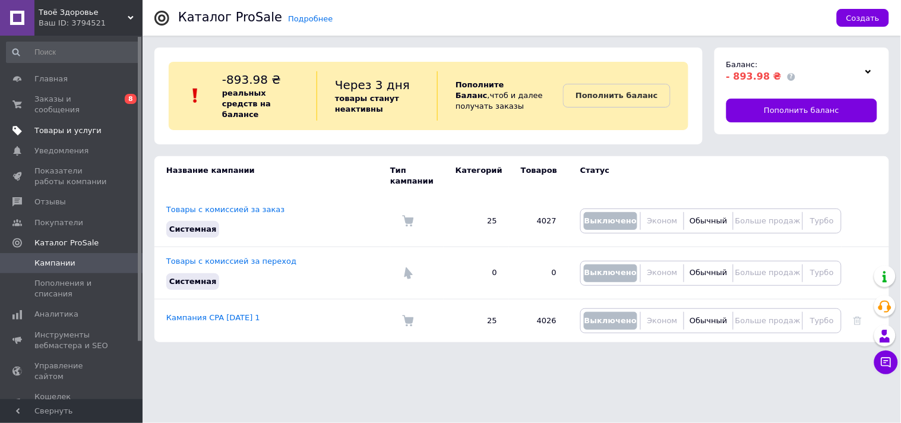
click at [63, 125] on span "Товары и услуги" at bounding box center [67, 130] width 67 height 11
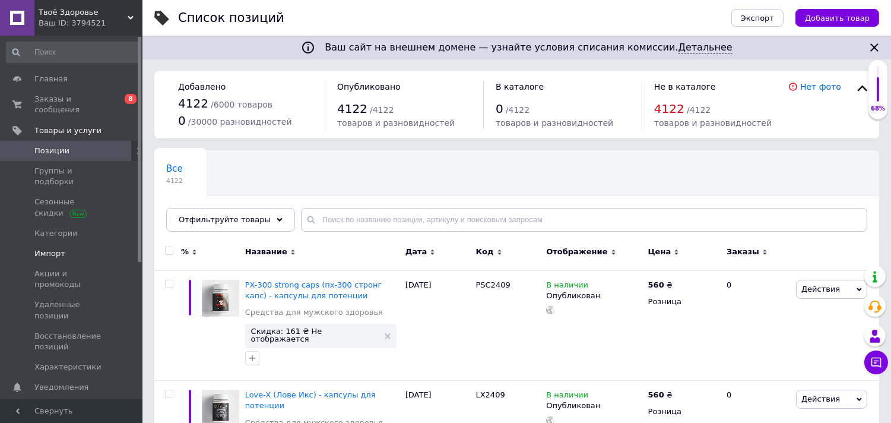
click at [49, 248] on span "Импорт" at bounding box center [49, 253] width 31 height 11
